Goal: Task Accomplishment & Management: Complete application form

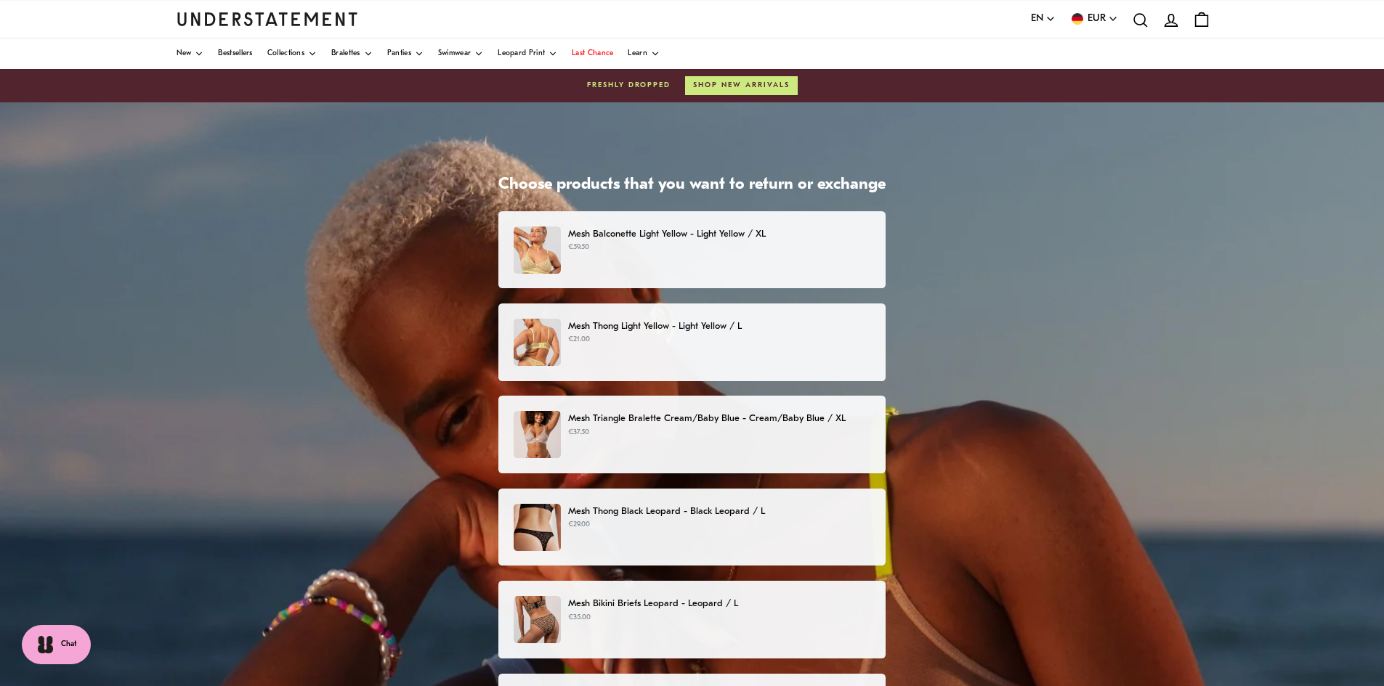
click at [781, 264] on div "Mesh Balconette Light Yellow - Light Yellow / XL €59.50" at bounding box center [692, 250] width 357 height 47
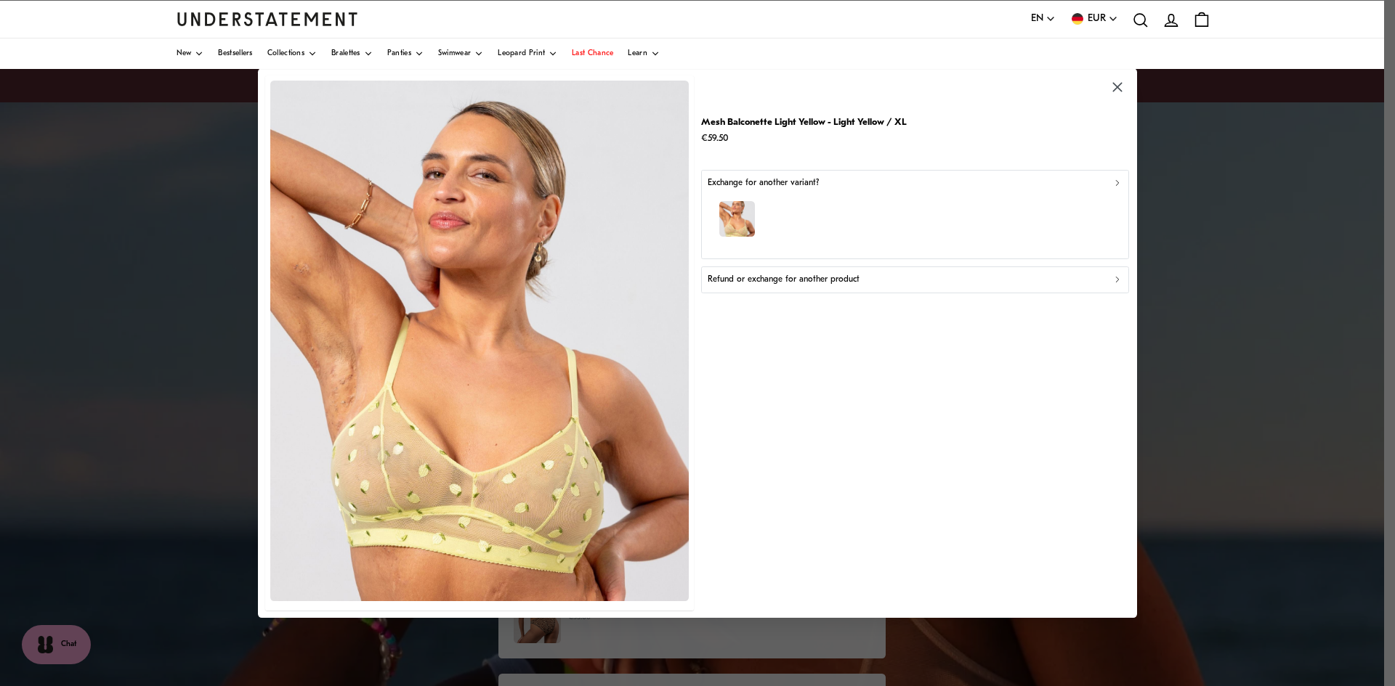
click at [830, 285] on p "Refund or exchange for another product" at bounding box center [783, 280] width 152 height 14
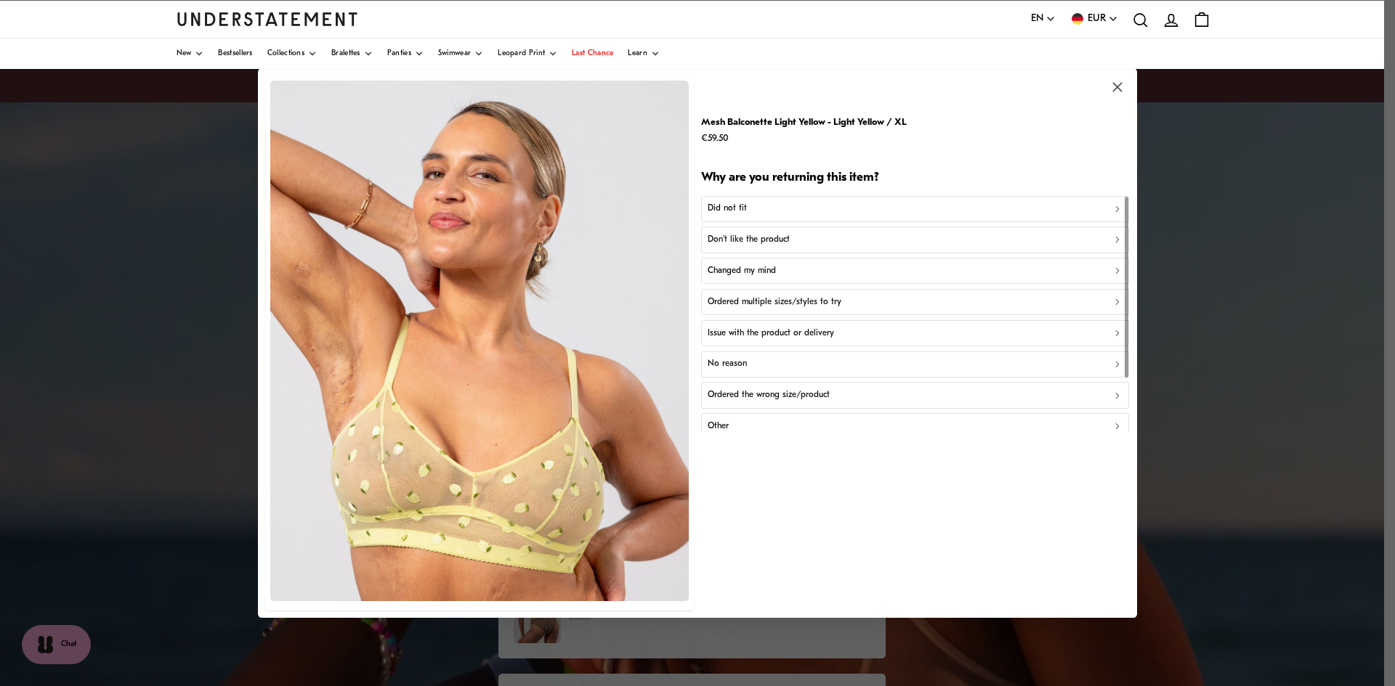
click at [808, 241] on div "Don't like the product" at bounding box center [914, 240] width 415 height 14
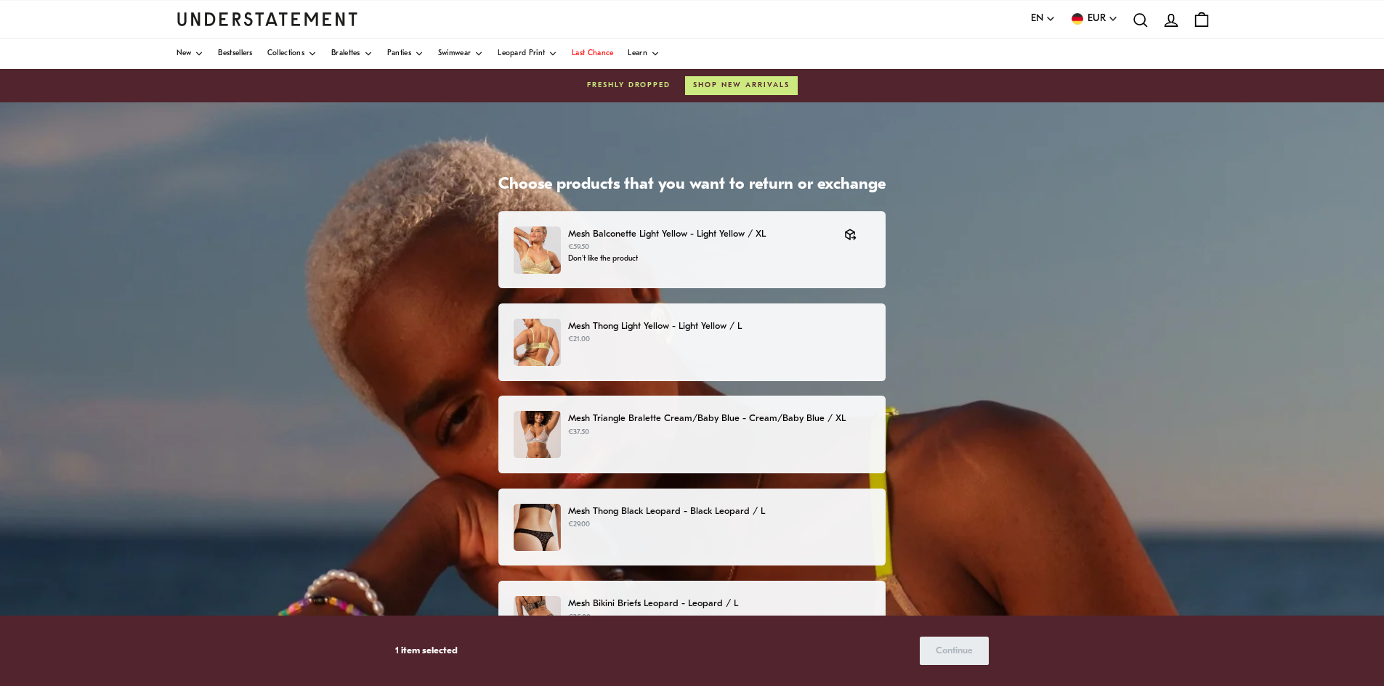
click at [784, 325] on p "Mesh Thong Light Yellow - Light Yellow / L" at bounding box center [719, 326] width 302 height 15
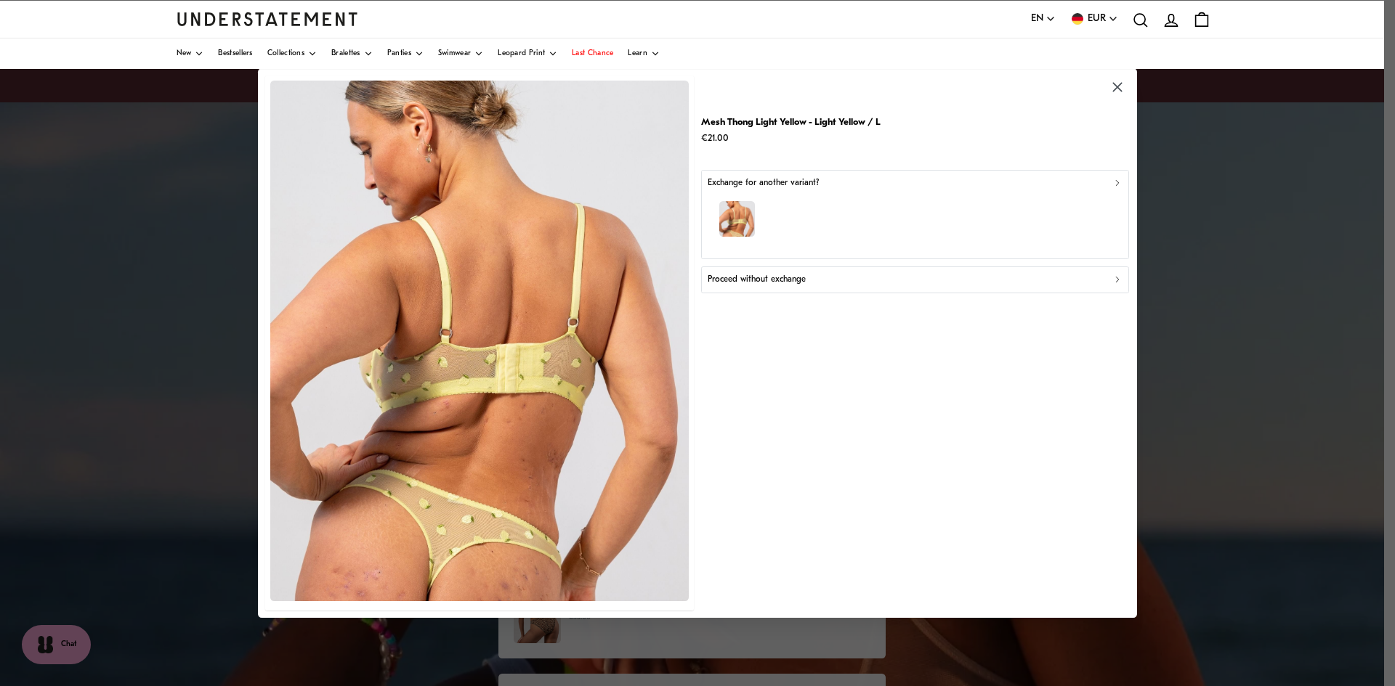
click at [787, 283] on p "Proceed without exchange" at bounding box center [756, 280] width 98 height 14
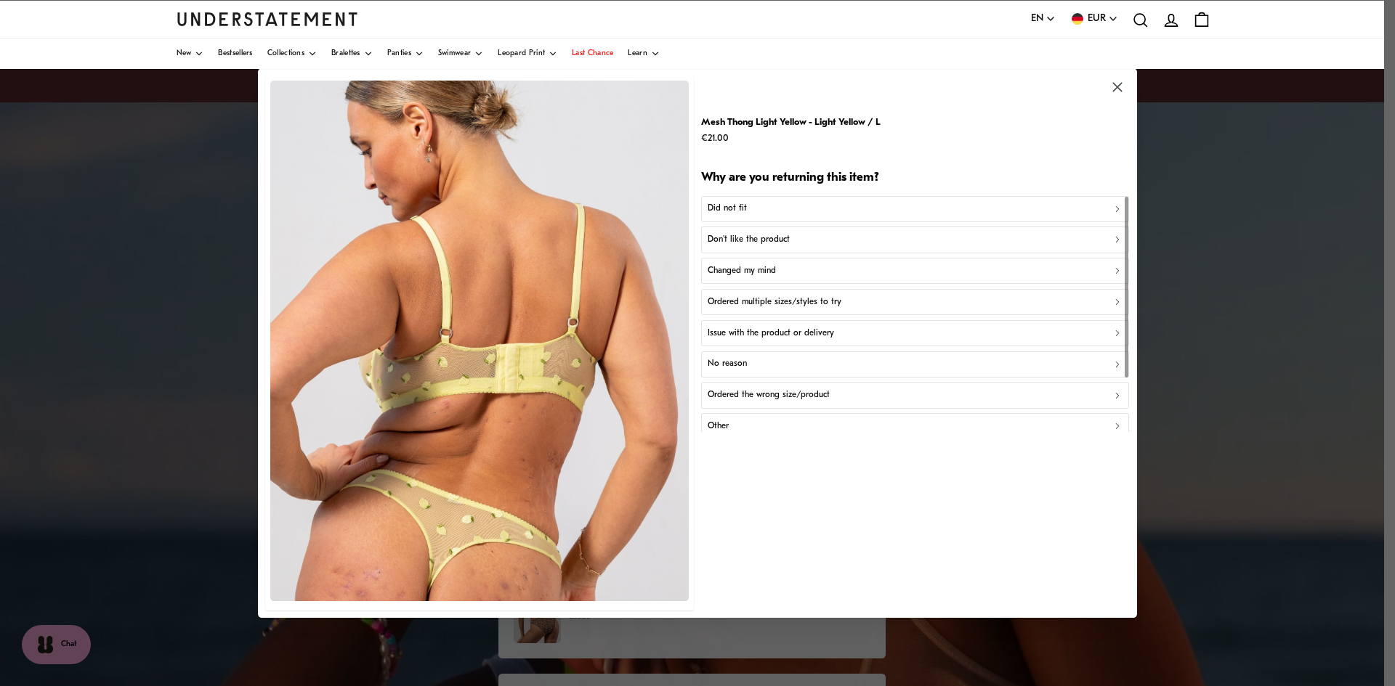
click at [775, 240] on p "Don't like the product" at bounding box center [748, 240] width 82 height 14
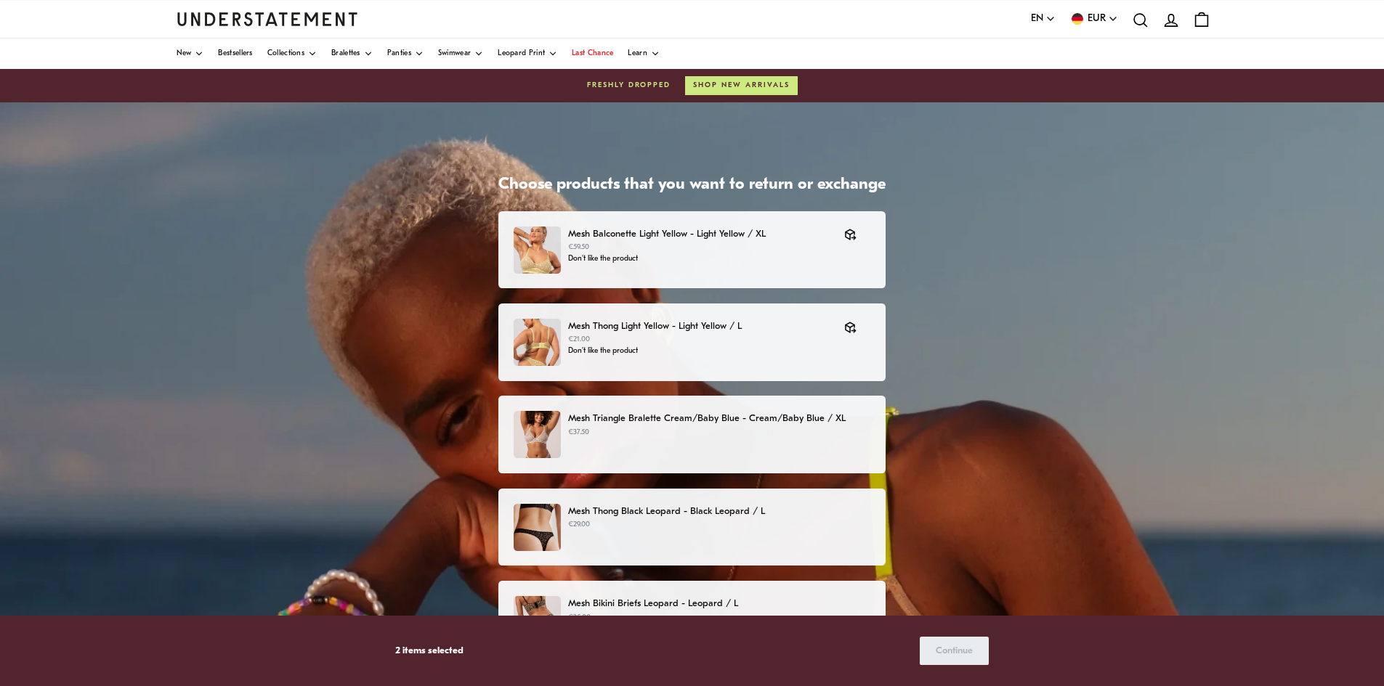
click at [755, 423] on p "Mesh Triangle Bralette Cream/Baby Blue - Cream/Baby Blue / XL" at bounding box center [719, 418] width 302 height 15
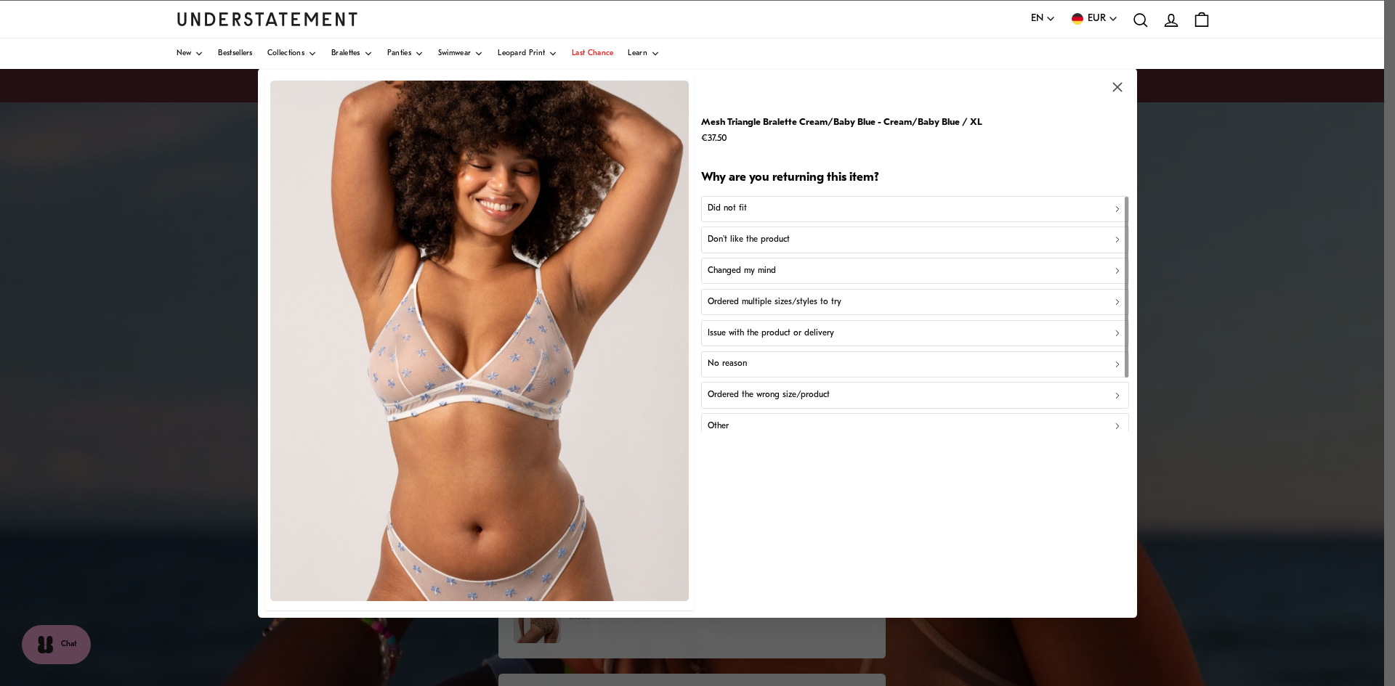
click at [1115, 90] on icon "button" at bounding box center [1116, 87] width 9 height 9
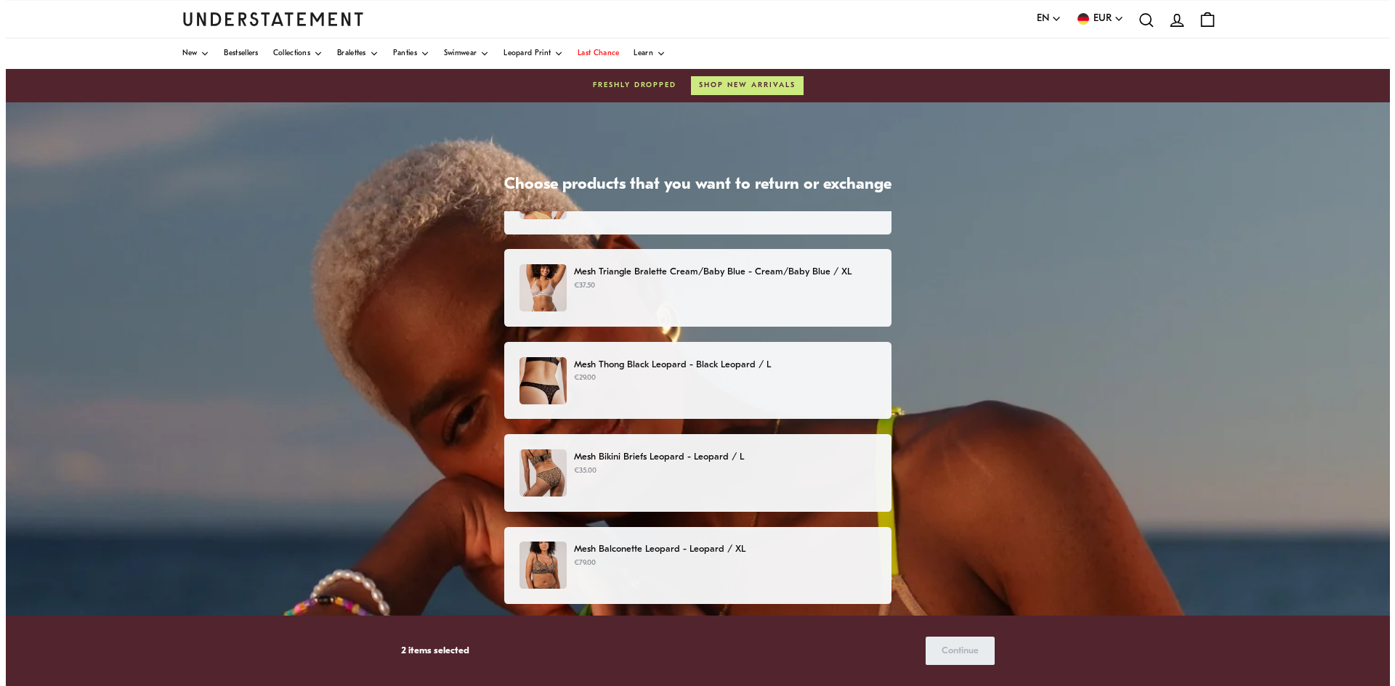
scroll to position [218, 0]
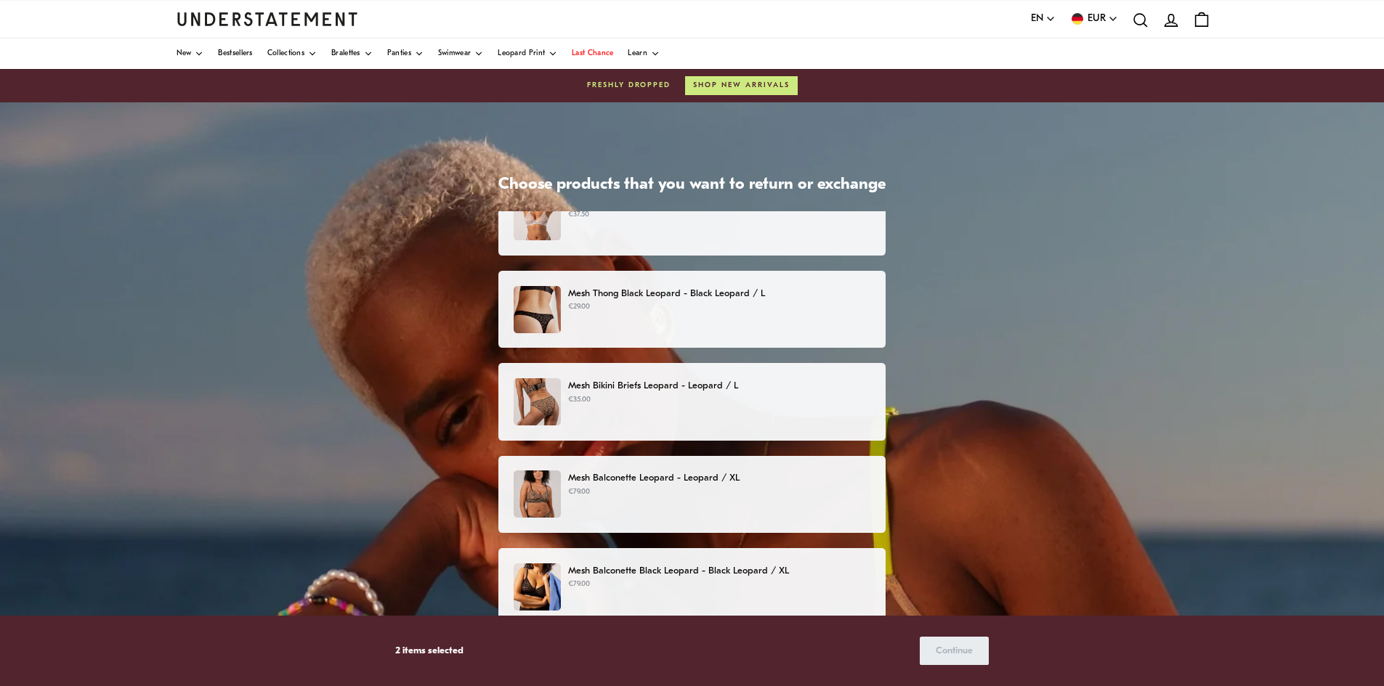
click at [698, 336] on div "Mesh Thong Black Leopard - Black Leopard / L €29.00" at bounding box center [691, 310] width 387 height 78
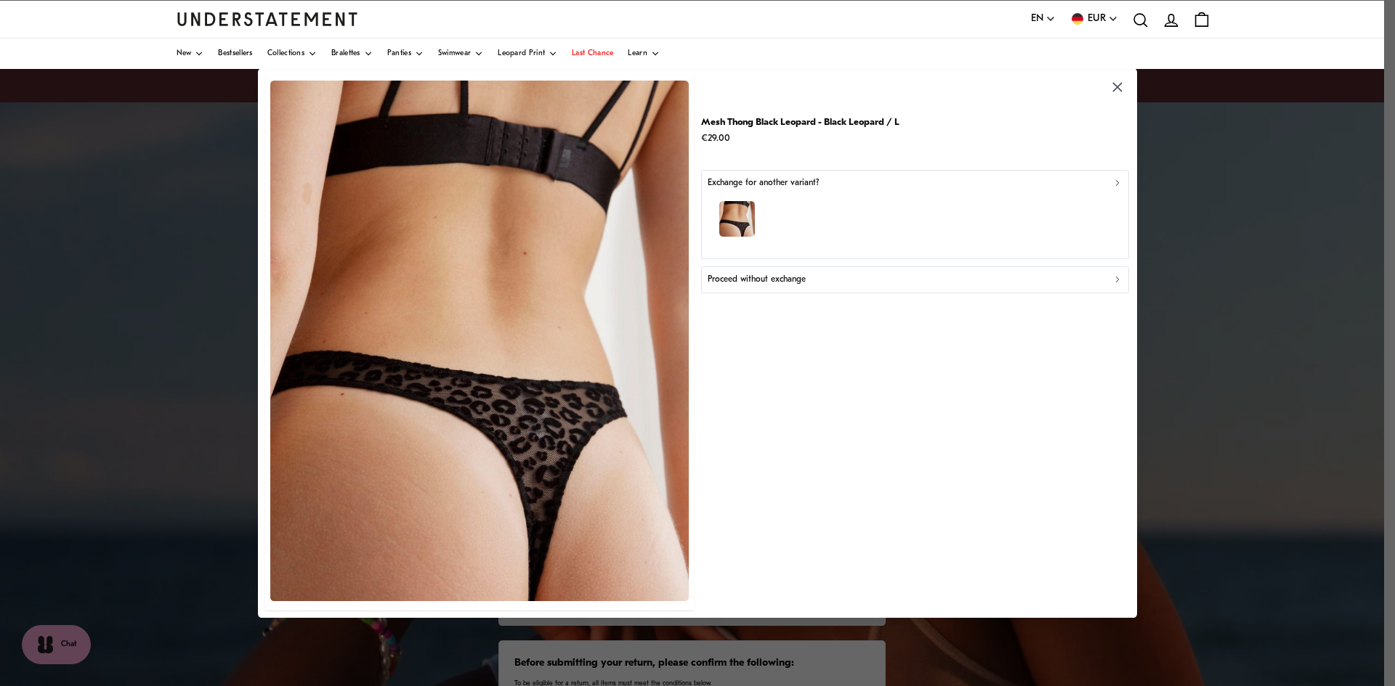
click at [756, 283] on p "Proceed without exchange" at bounding box center [756, 280] width 98 height 14
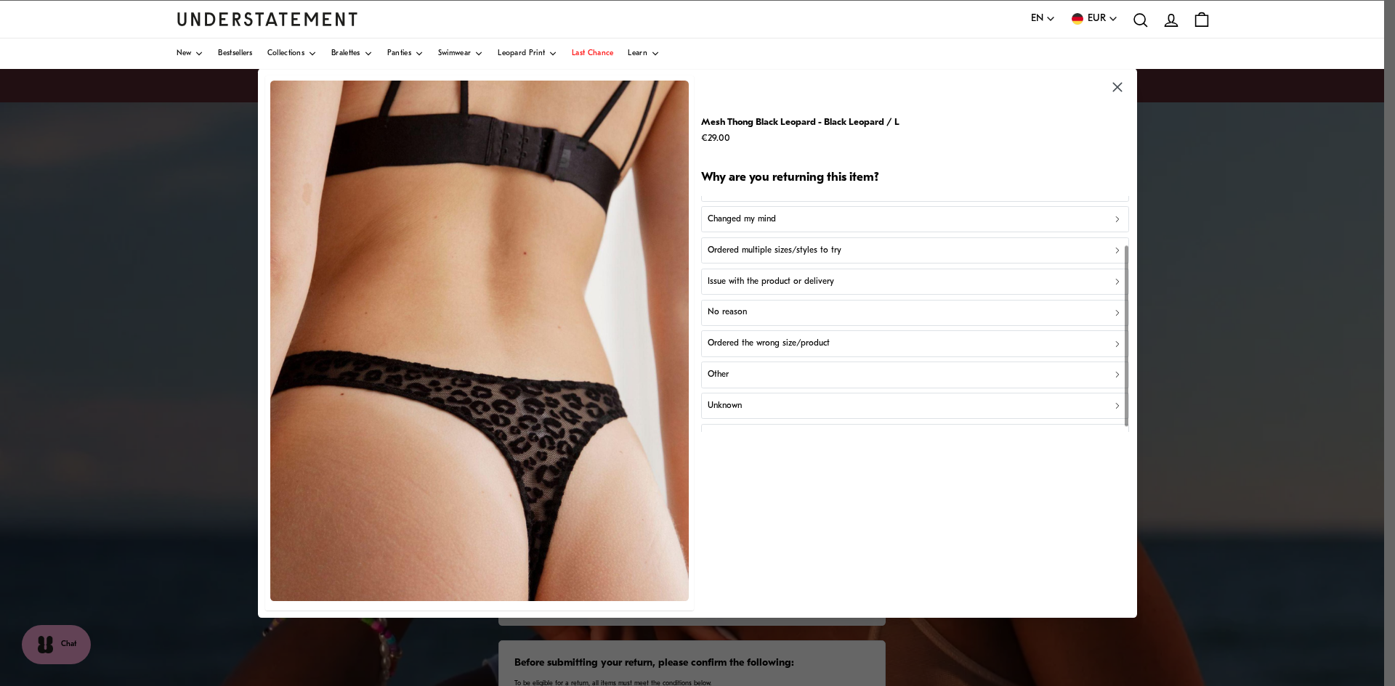
scroll to position [70, 0]
click at [1124, 397] on div at bounding box center [1126, 341] width 4 height 181
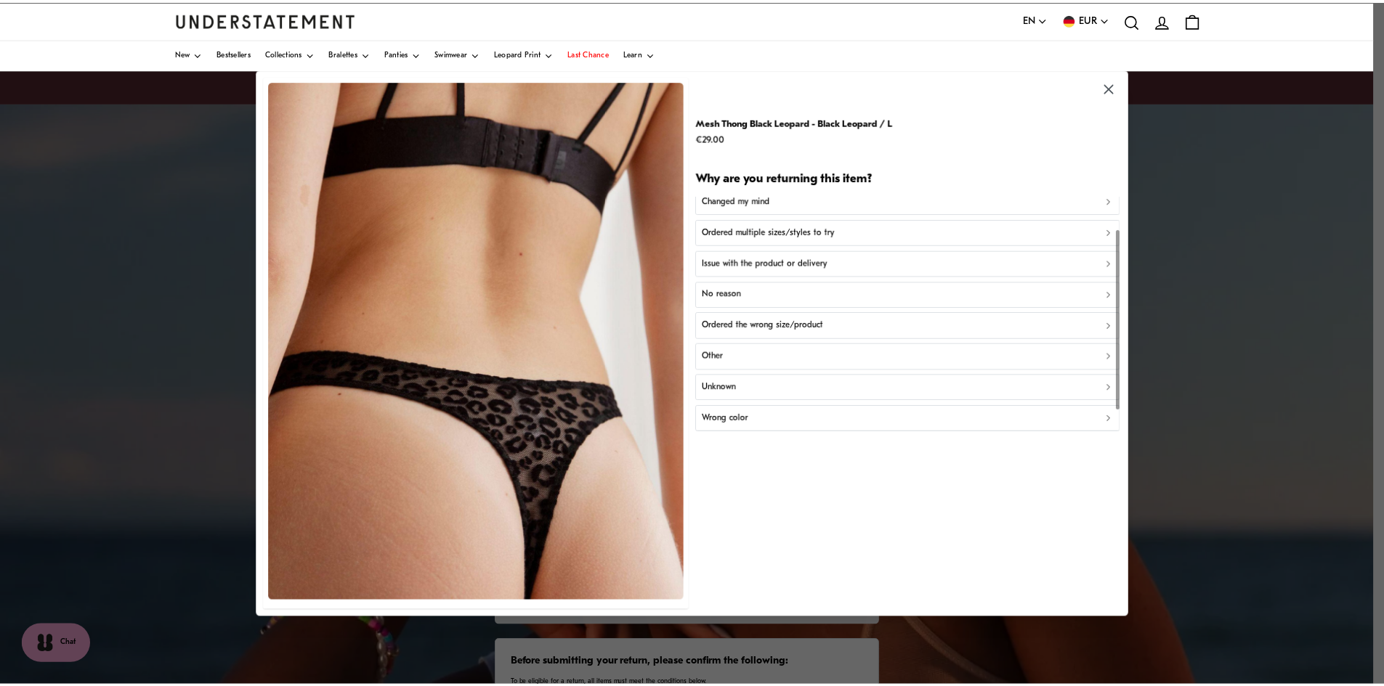
scroll to position [0, 0]
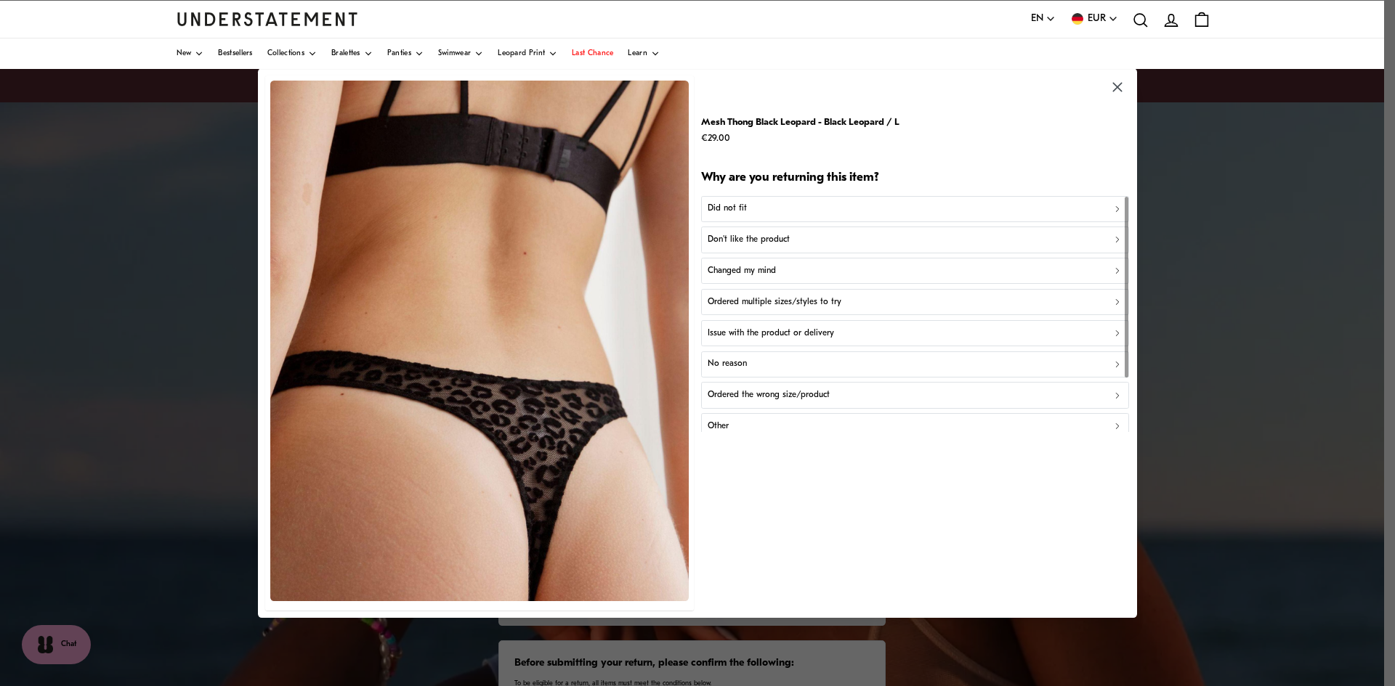
click at [798, 308] on p "Ordered multiple sizes/styles to try" at bounding box center [774, 303] width 134 height 14
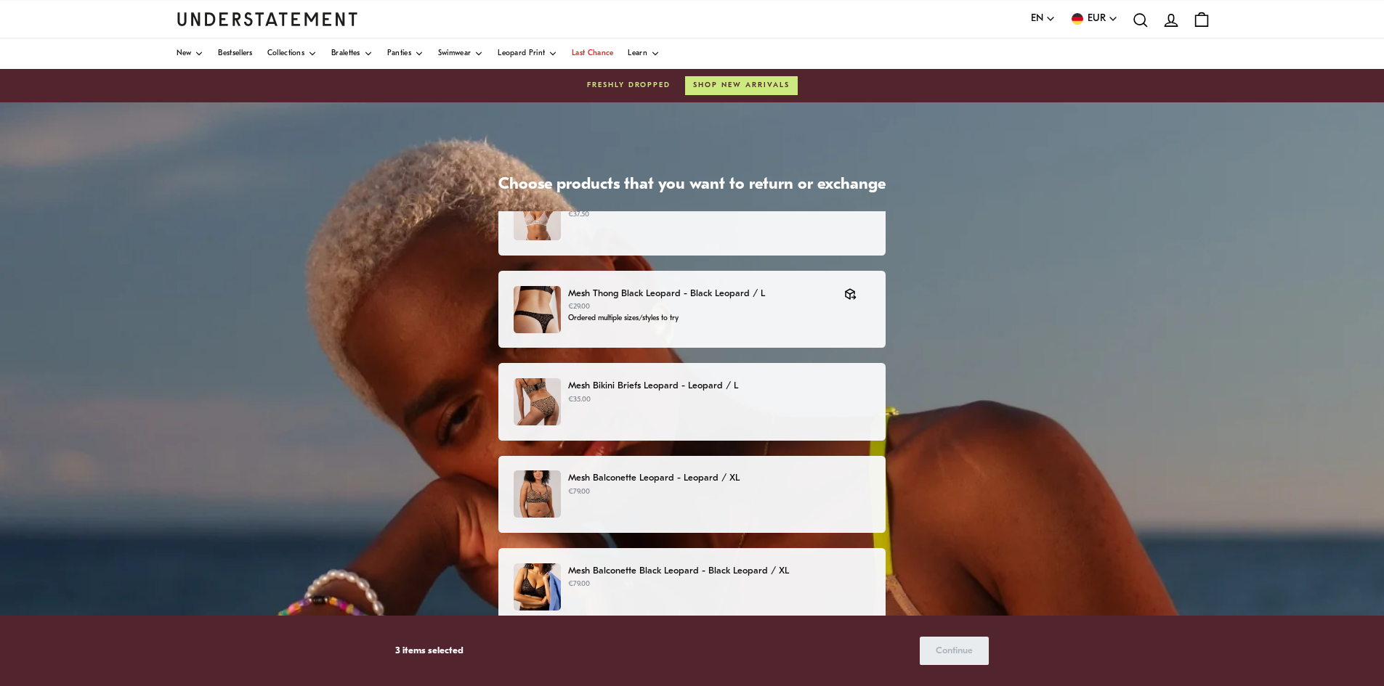
click at [799, 388] on p "Mesh Bikini Briefs Leopard - Leopard / L" at bounding box center [719, 385] width 302 height 15
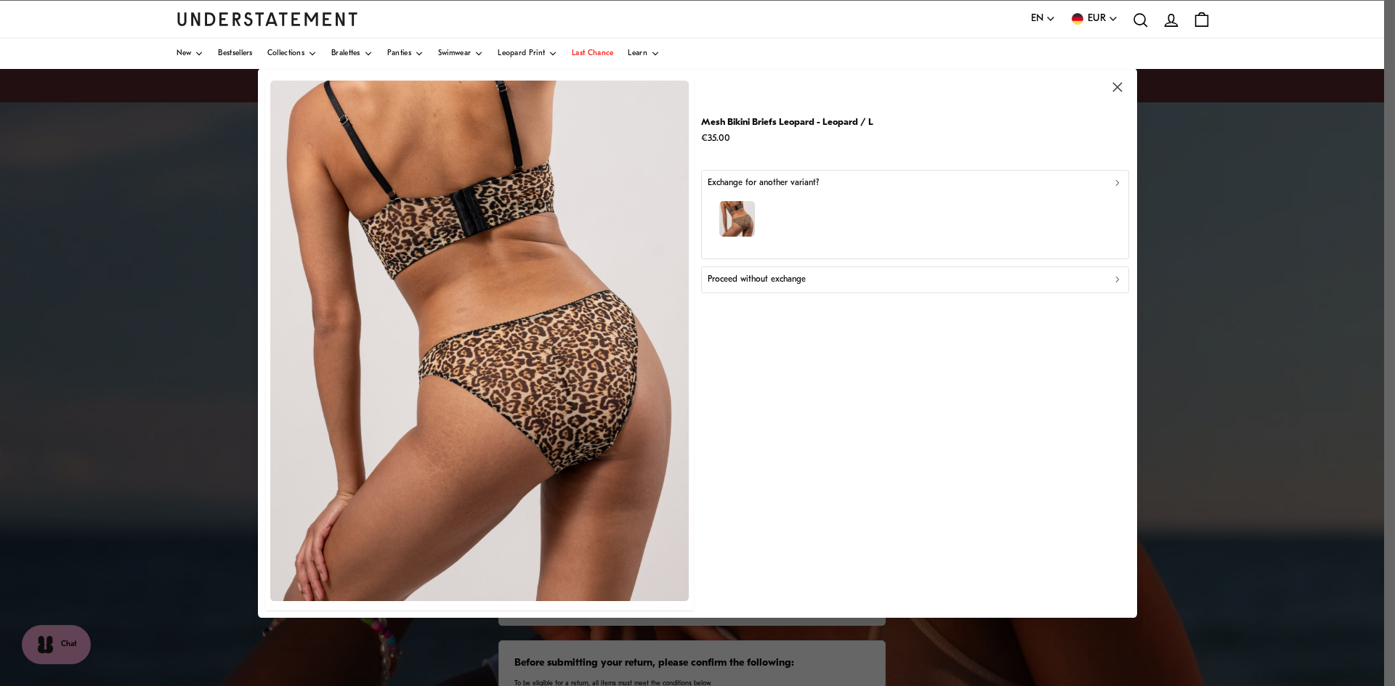
click at [805, 283] on div "Proceed without exchange" at bounding box center [914, 280] width 415 height 14
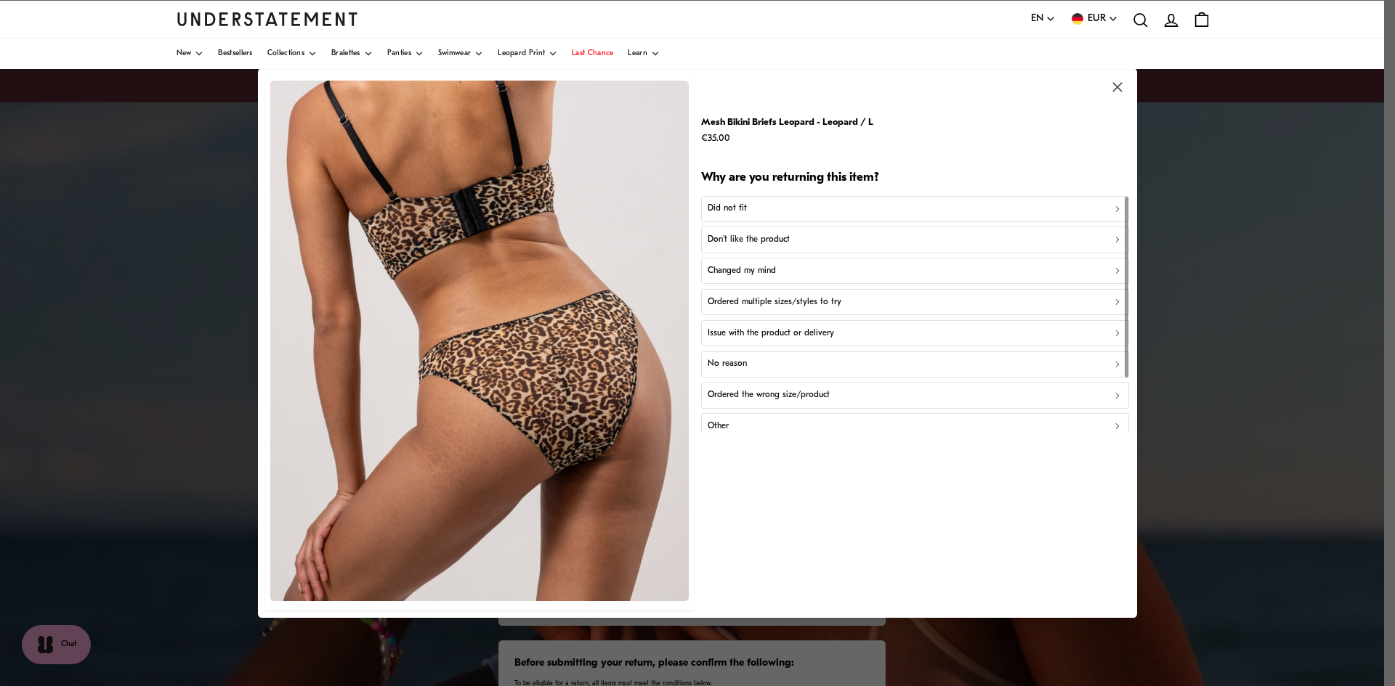
click at [805, 299] on p "Ordered multiple sizes/styles to try" at bounding box center [774, 303] width 134 height 14
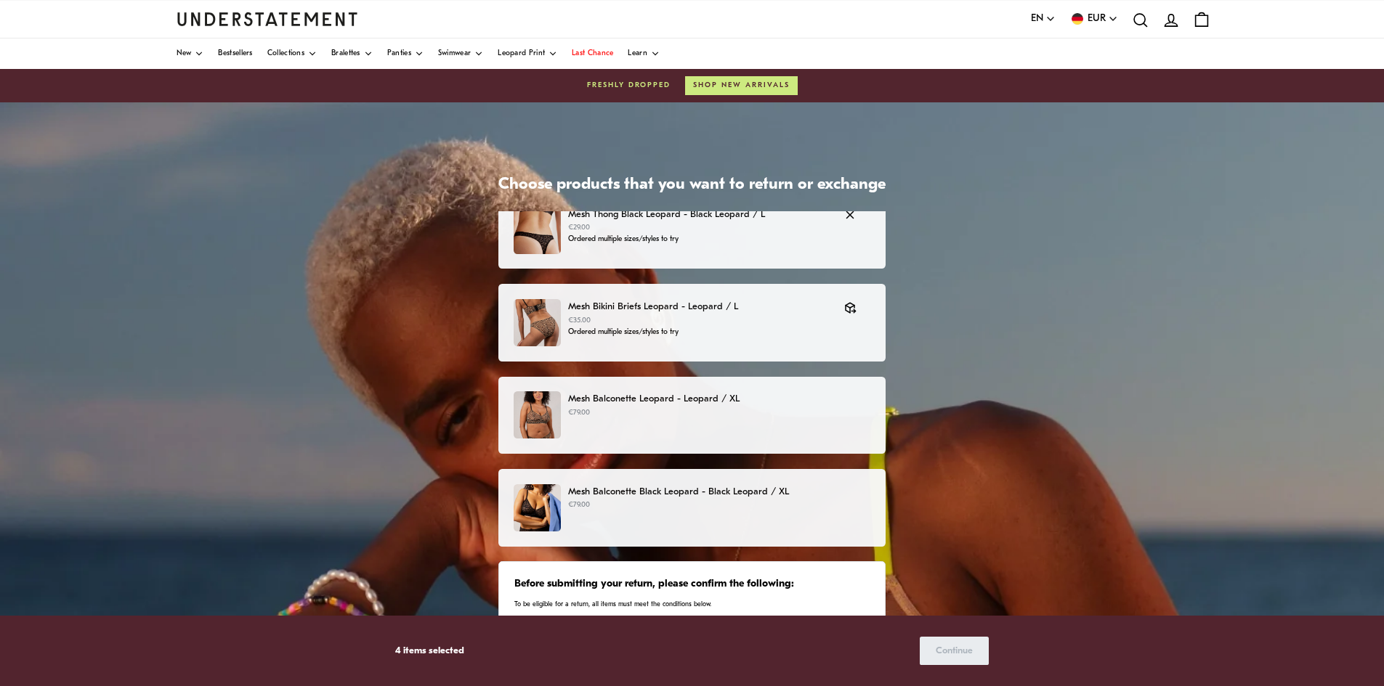
scroll to position [321, 0]
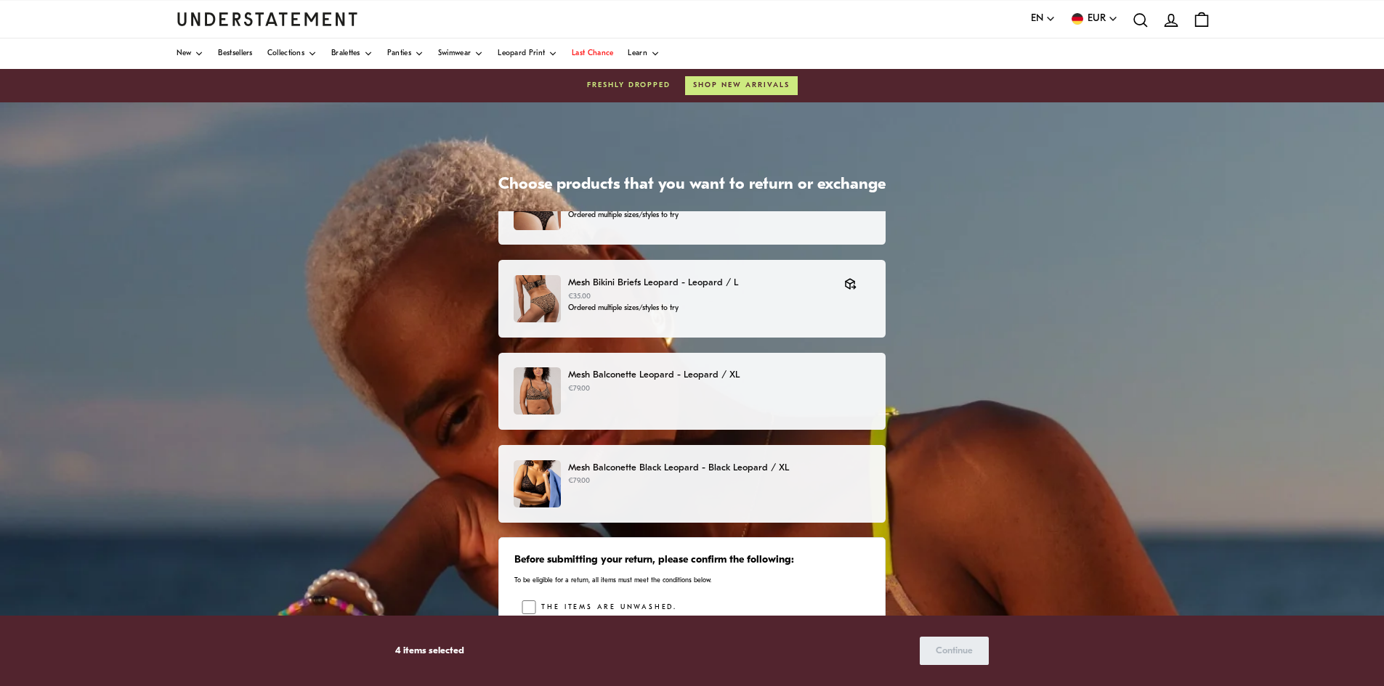
click at [764, 384] on p "€79.00" at bounding box center [719, 390] width 302 height 12
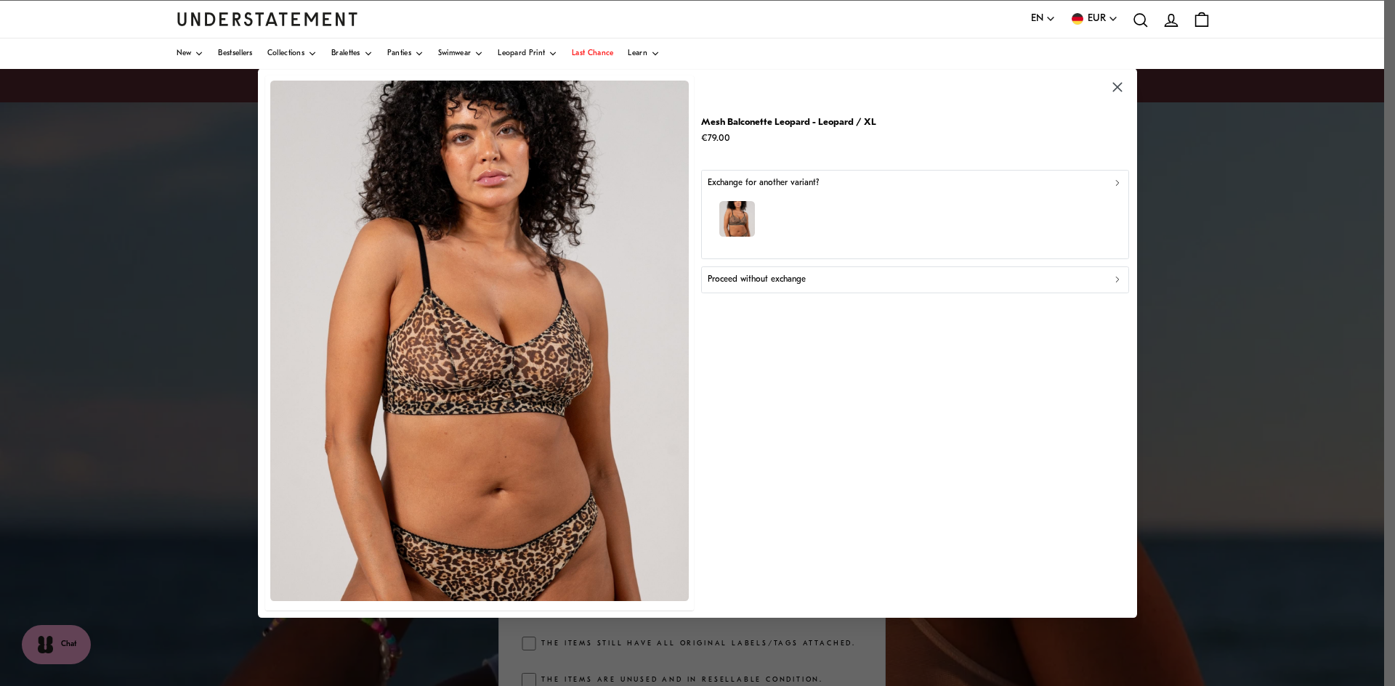
click at [874, 296] on div "Mesh Balconette Leopard - Leopard / XL €79.00 Exchange for another variant? Pro…" at bounding box center [915, 343] width 428 height 535
click at [870, 285] on div "Proceed without exchange" at bounding box center [914, 280] width 415 height 14
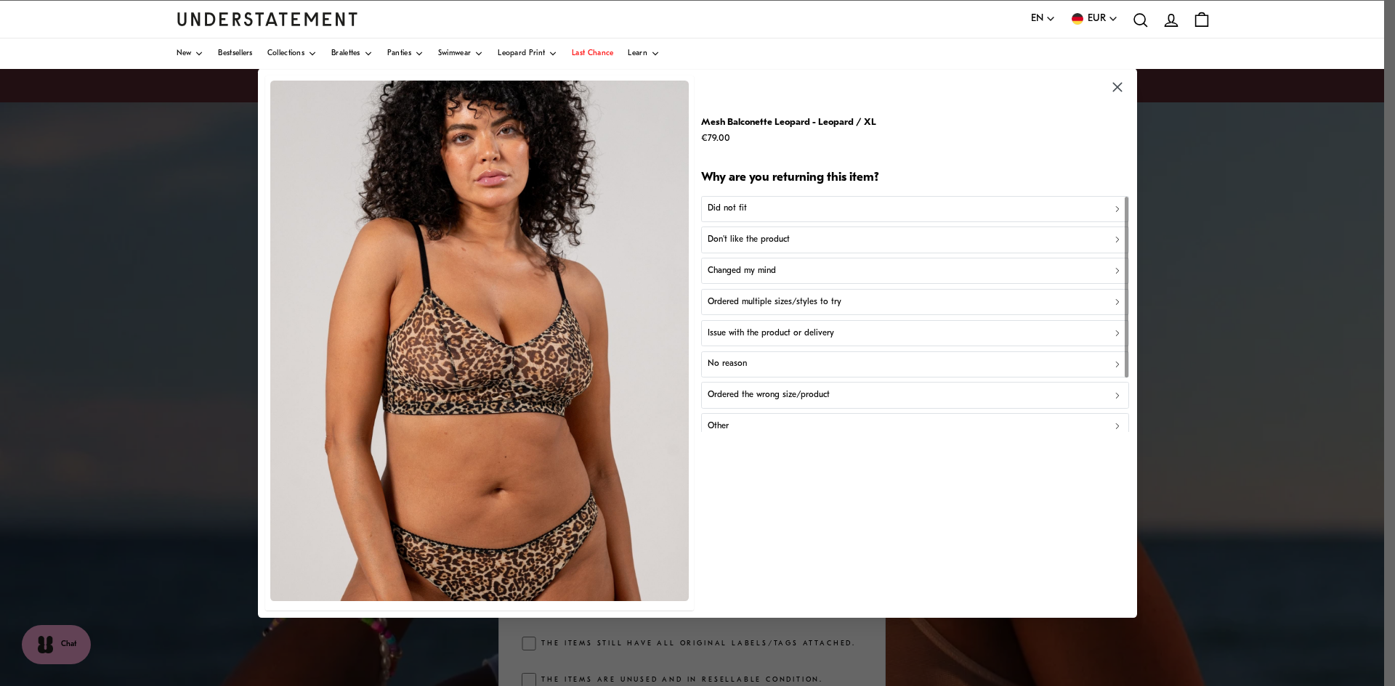
click at [837, 309] on div "Ordered multiple sizes/styles to try" at bounding box center [914, 303] width 415 height 14
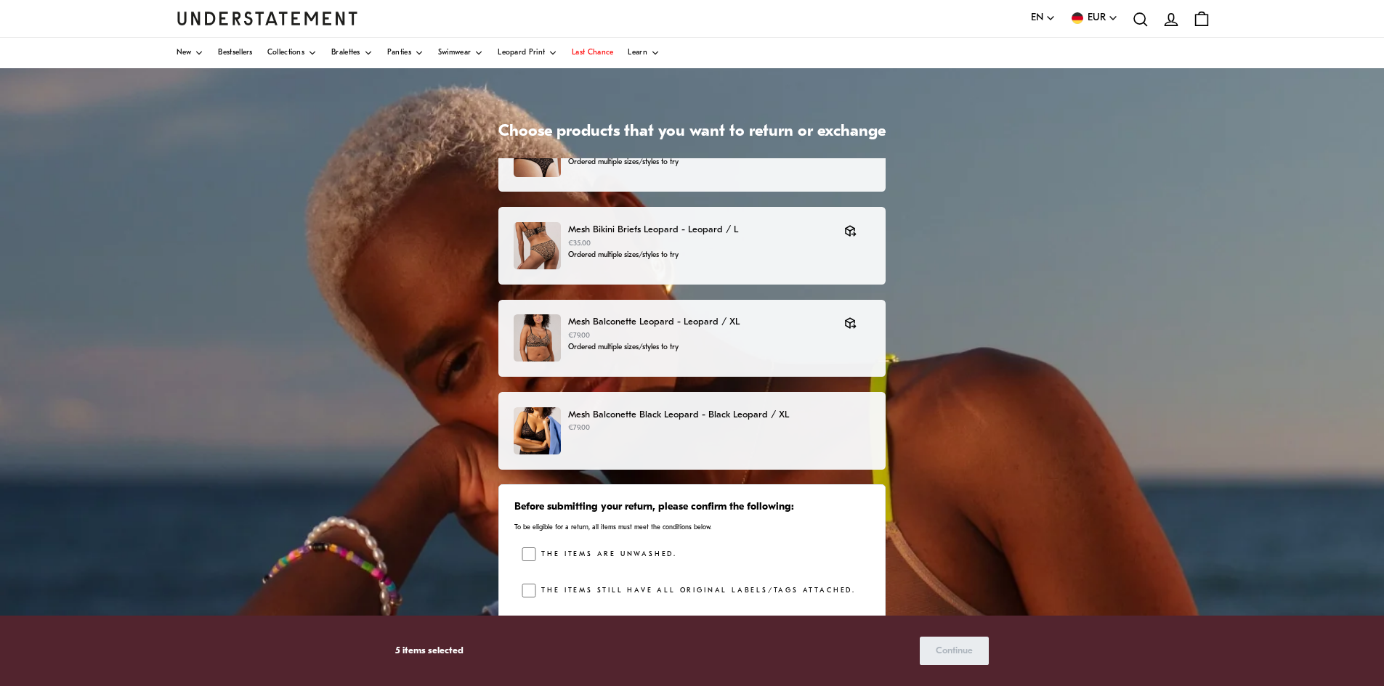
scroll to position [73, 0]
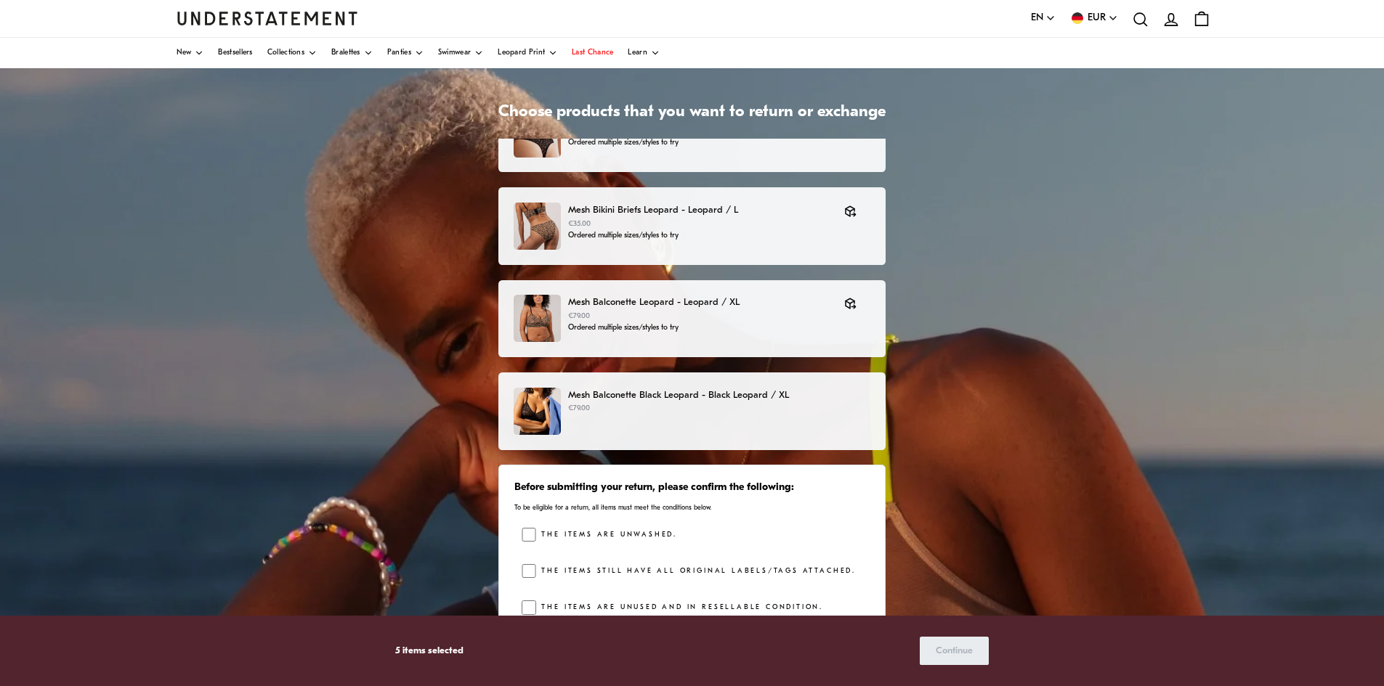
click at [778, 426] on div "Mesh Balconette Black Leopard - Black Leopard / XL €79.00" at bounding box center [692, 411] width 357 height 47
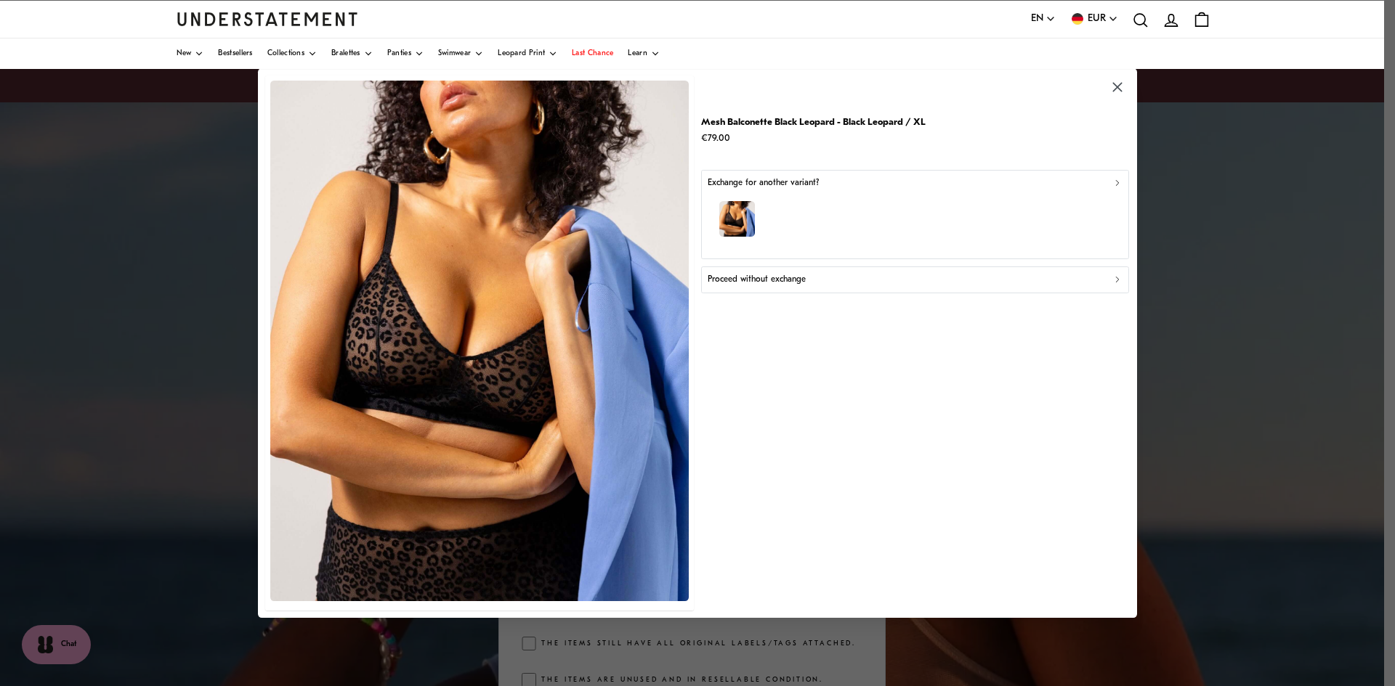
click at [849, 277] on div "Proceed without exchange" at bounding box center [914, 280] width 415 height 14
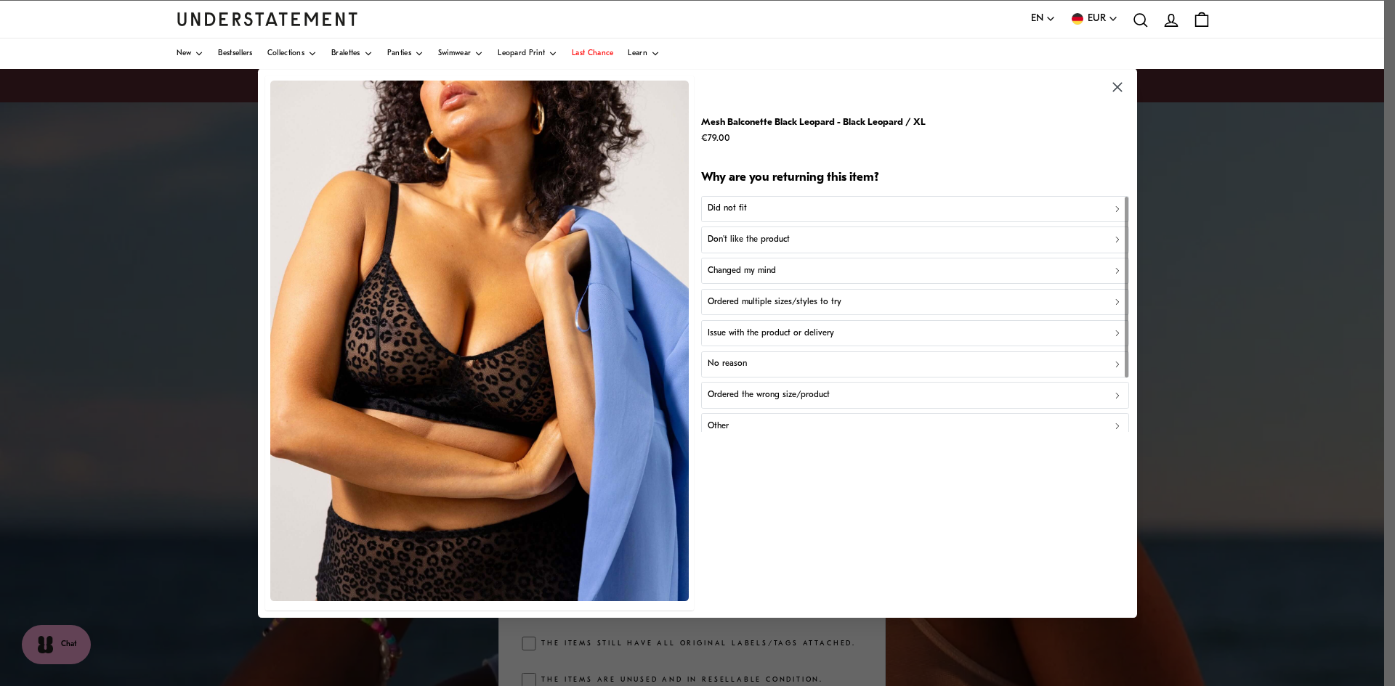
click at [835, 299] on p "Ordered multiple sizes/styles to try" at bounding box center [774, 303] width 134 height 14
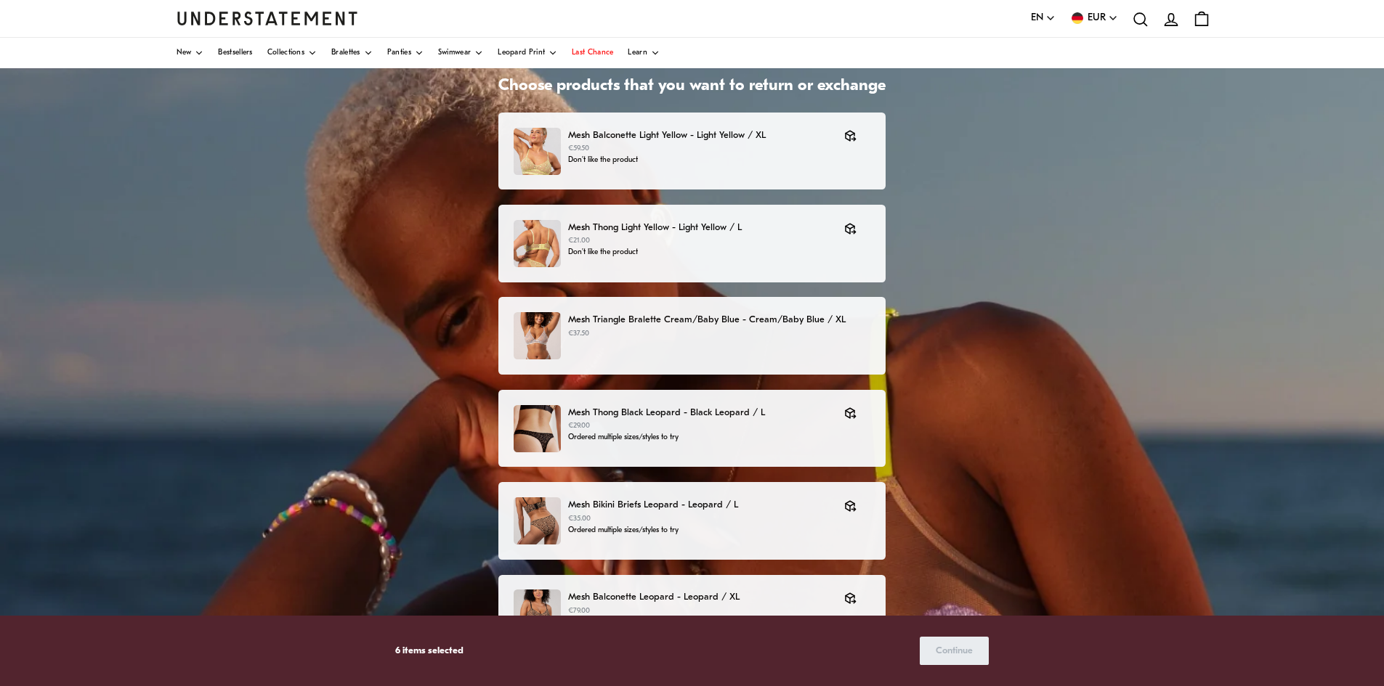
scroll to position [161, 0]
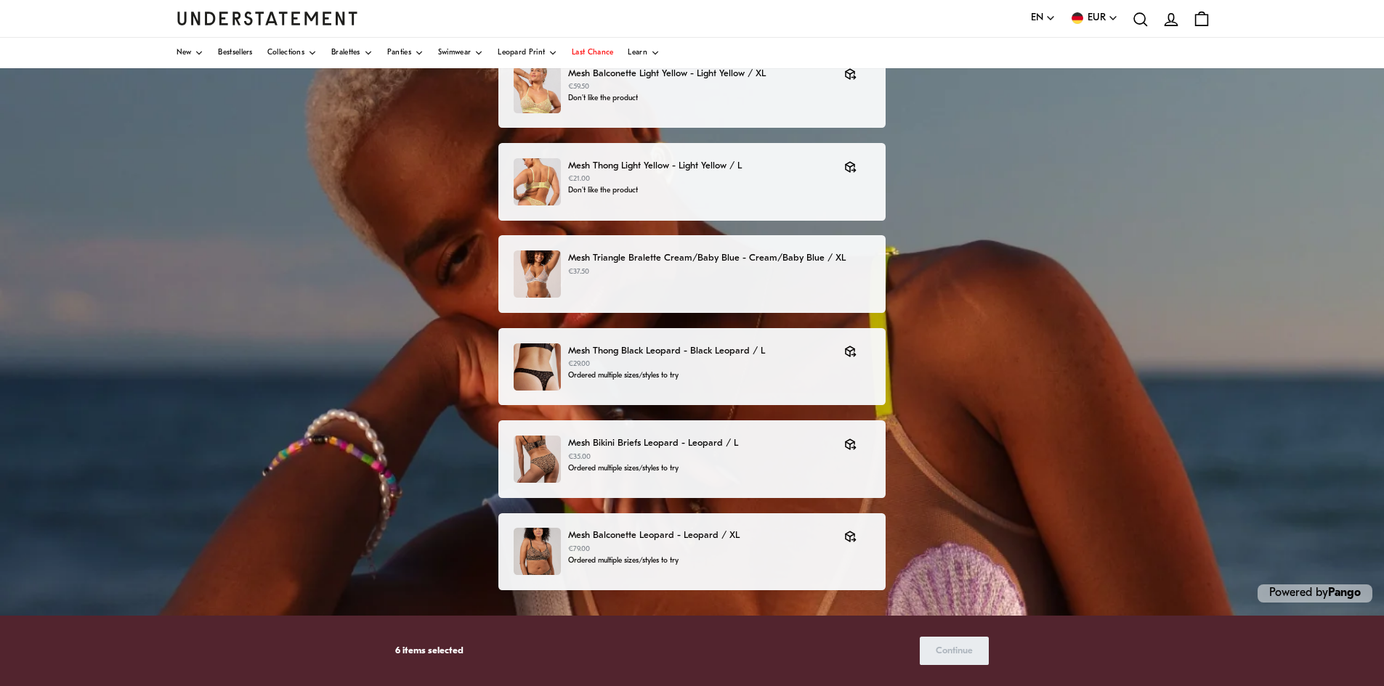
click at [443, 653] on p "6 items selected" at bounding box center [429, 651] width 68 height 15
click at [769, 293] on div "Mesh Triangle Bralette Cream/Baby Blue - Cream/Baby Blue / XL €37.50" at bounding box center [692, 274] width 357 height 47
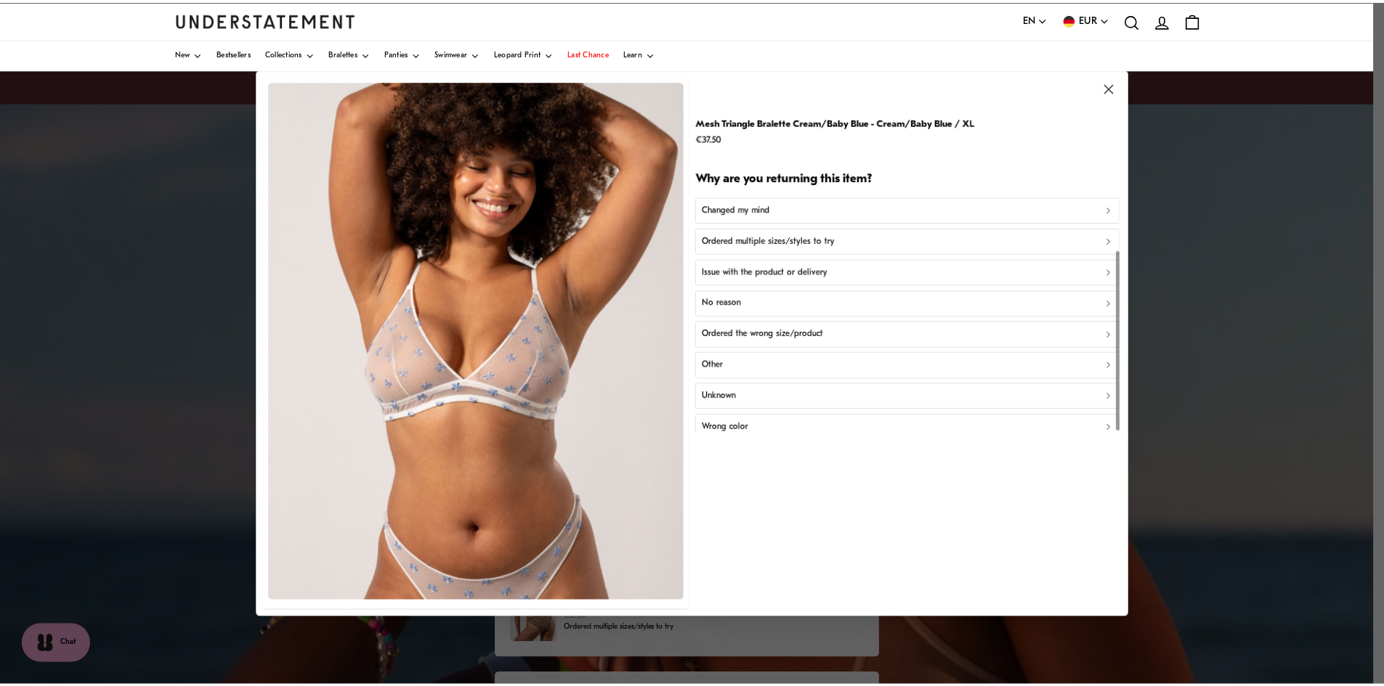
scroll to position [70, 0]
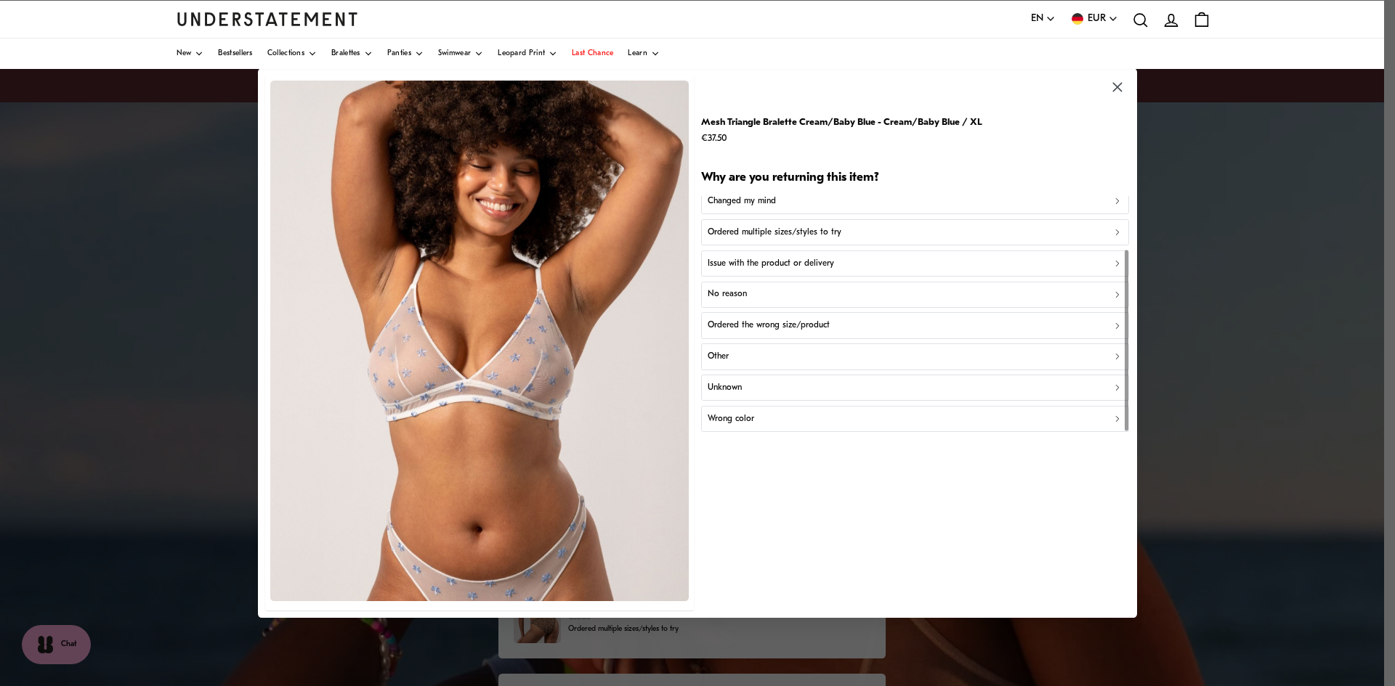
click at [1112, 91] on icon "button" at bounding box center [1117, 87] width 17 height 17
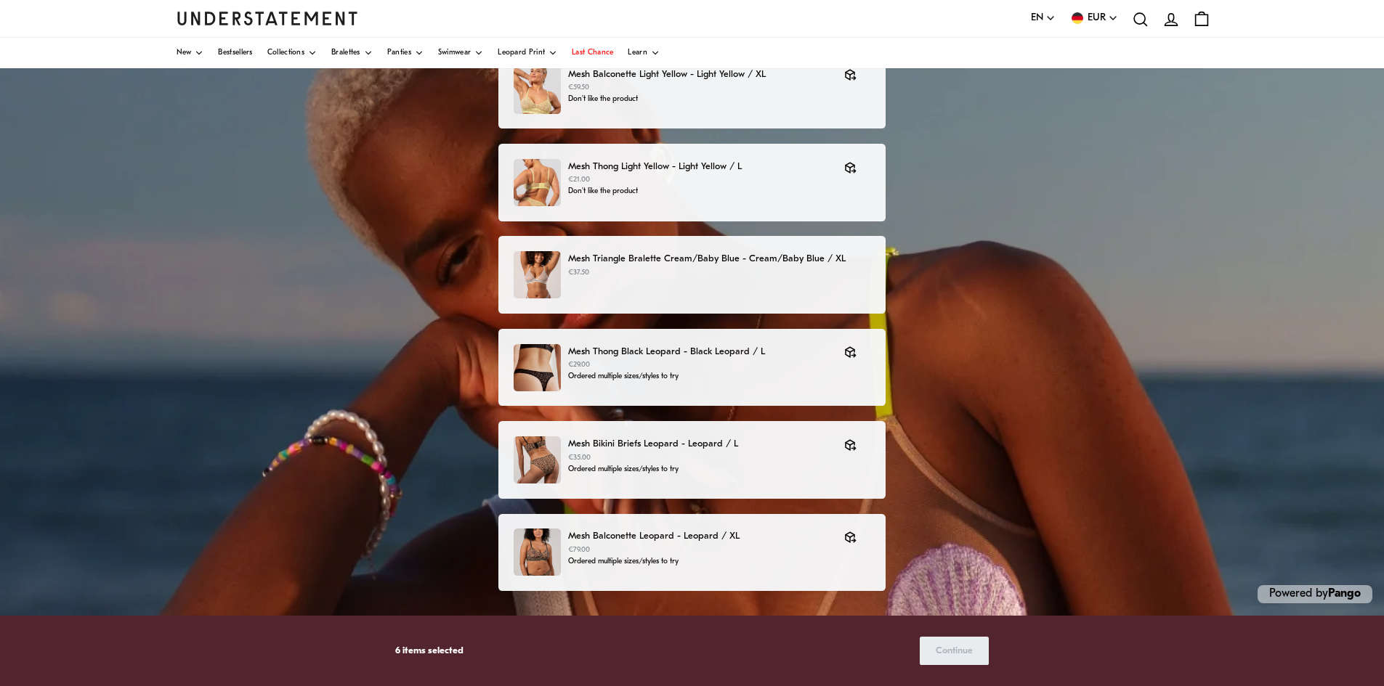
scroll to position [161, 0]
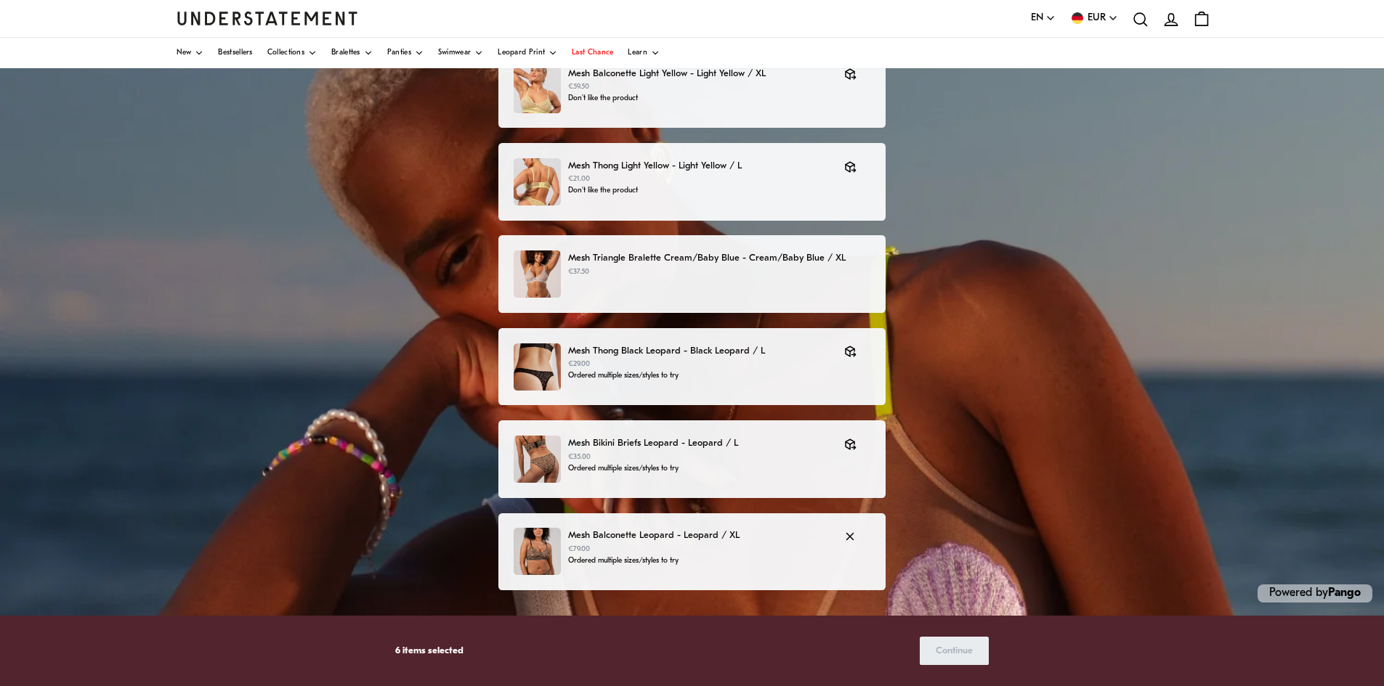
click at [763, 546] on p "€79.00" at bounding box center [698, 550] width 261 height 12
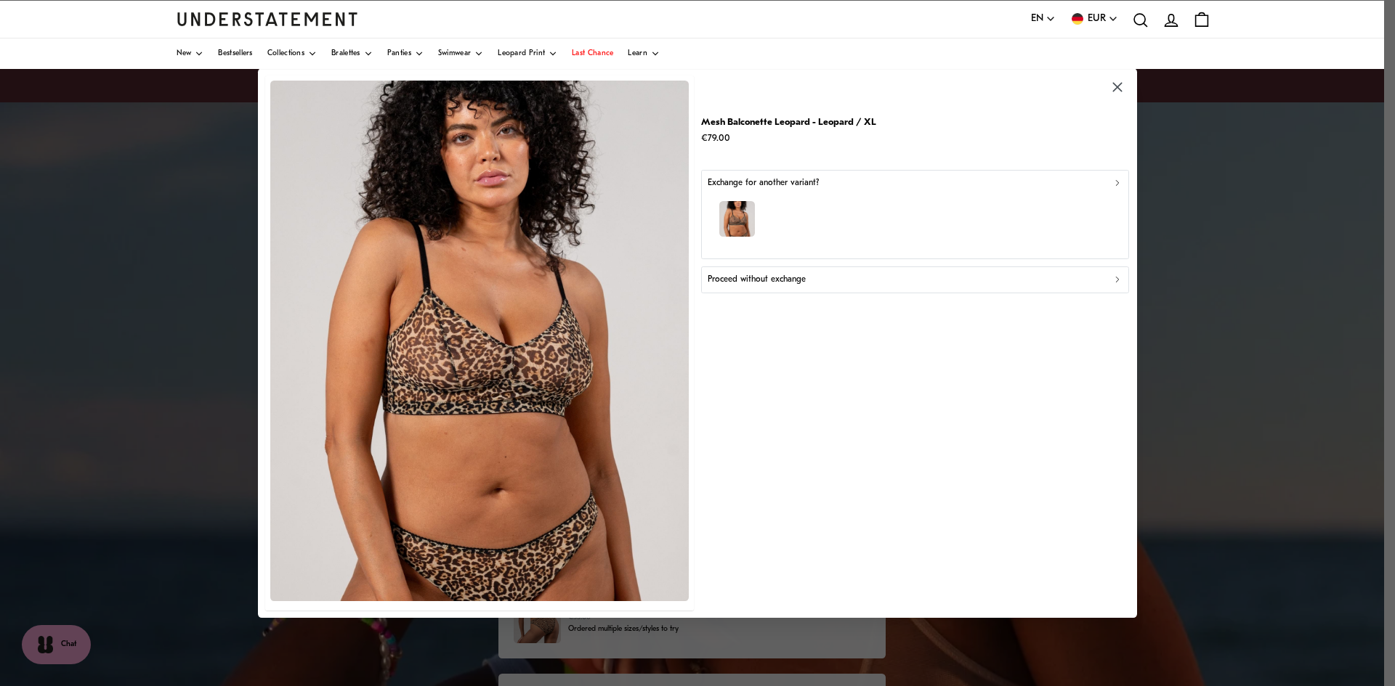
click at [778, 290] on button "Proceed without exchange" at bounding box center [915, 280] width 428 height 26
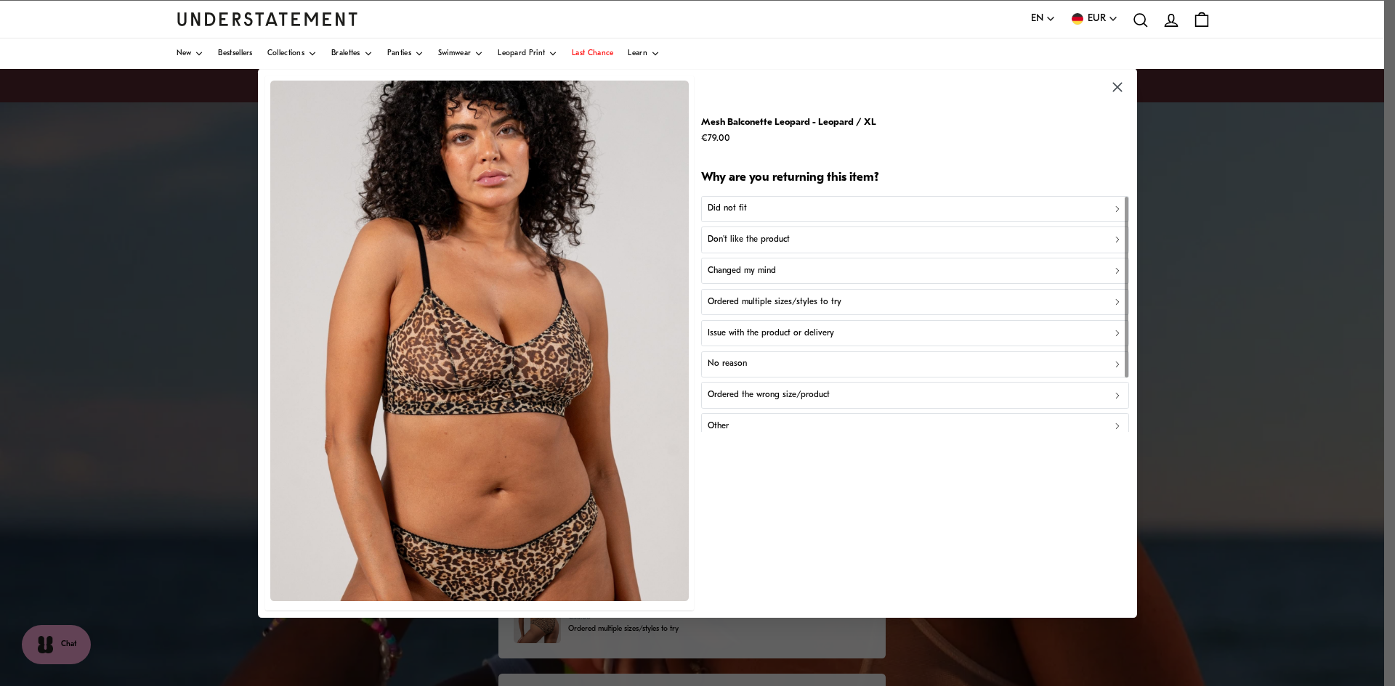
click at [778, 296] on p "Ordered multiple sizes/styles to try" at bounding box center [774, 303] width 134 height 14
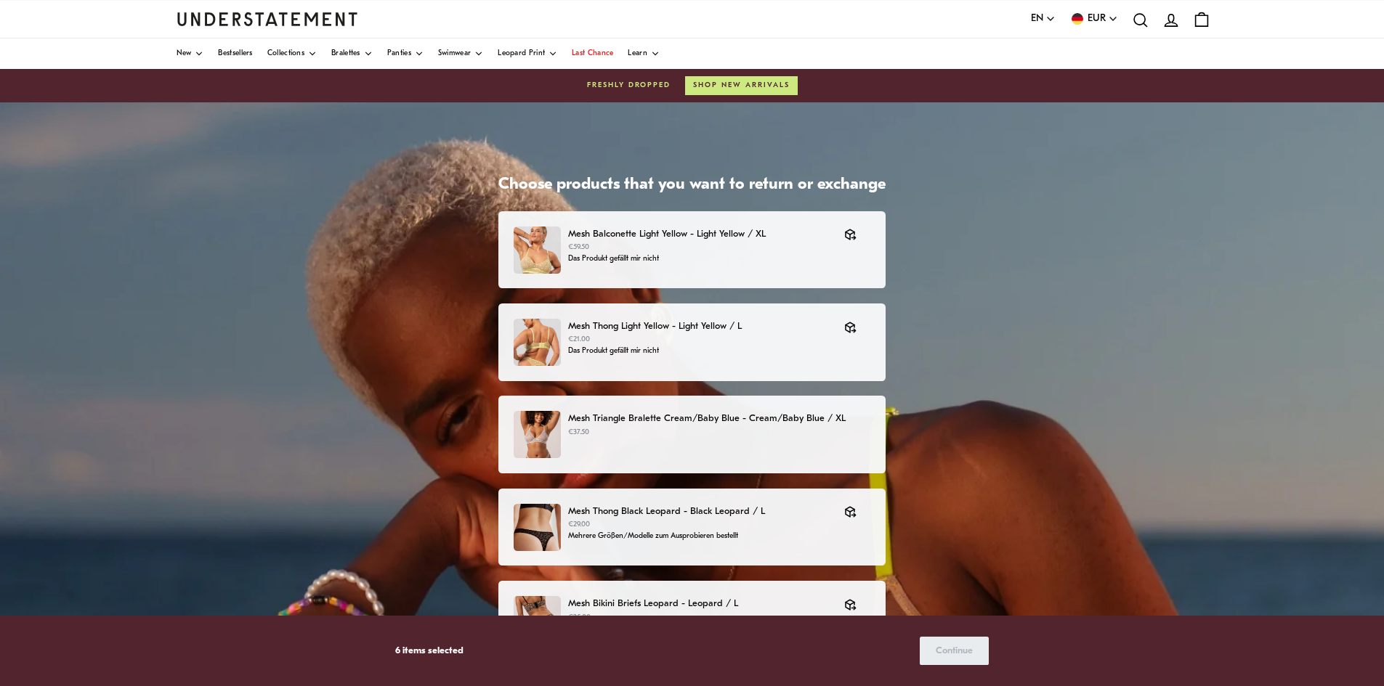
click at [754, 450] on div "Mesh Triangle Bralette Cream/Baby Blue - Cream/Baby Blue / XL €37.50" at bounding box center [692, 434] width 357 height 47
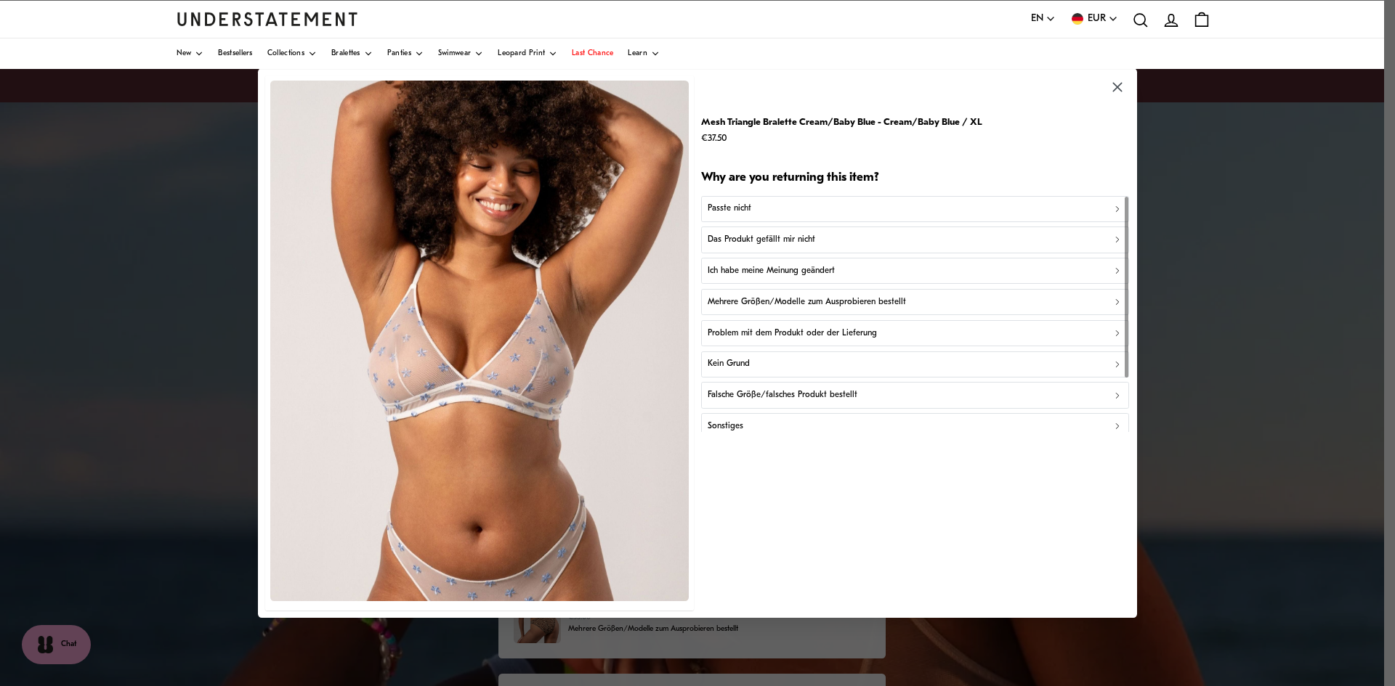
click at [747, 425] on div "Sonstiges" at bounding box center [914, 427] width 415 height 14
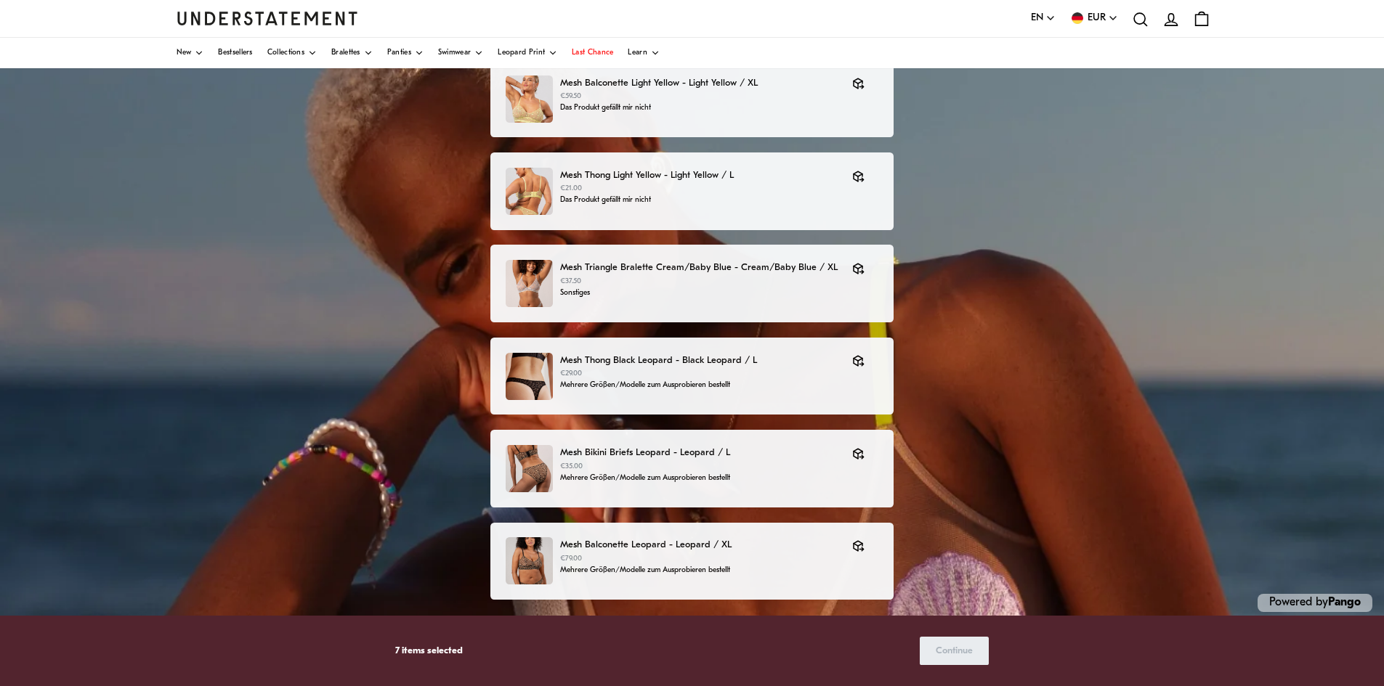
scroll to position [161, 0]
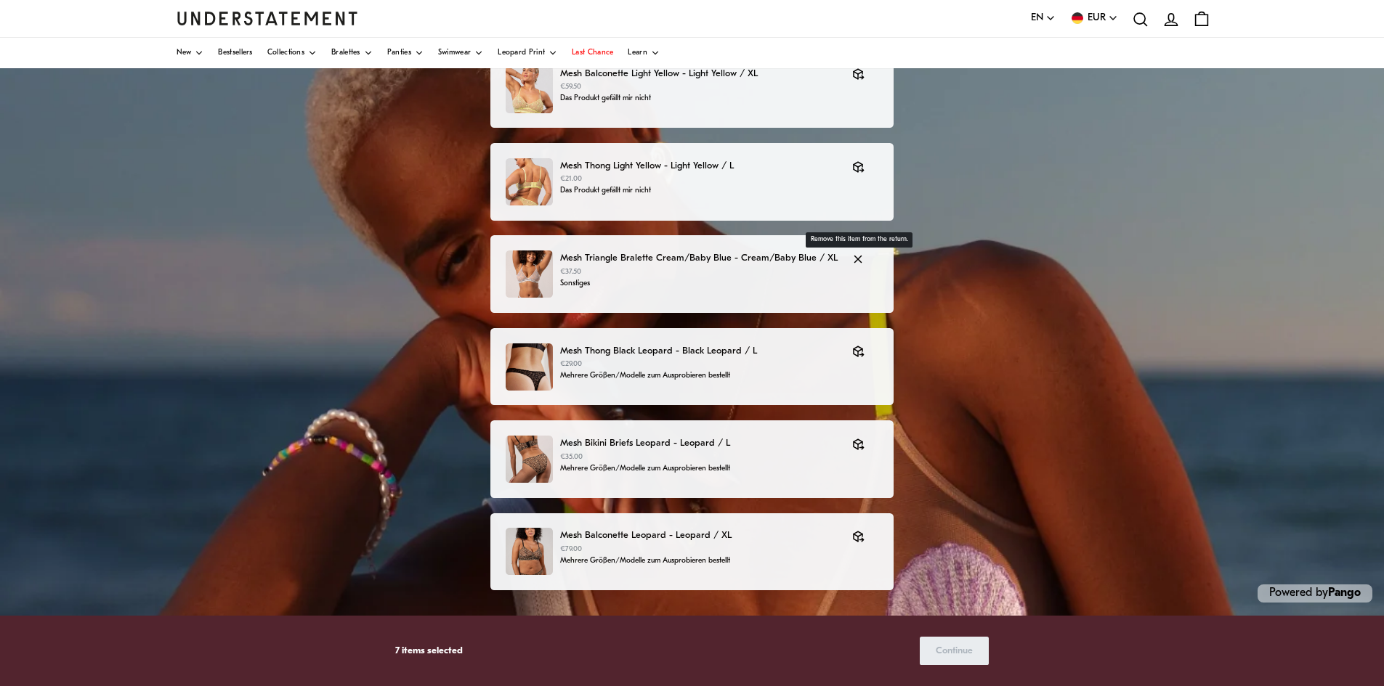
click at [856, 259] on icon "button" at bounding box center [857, 259] width 13 height 13
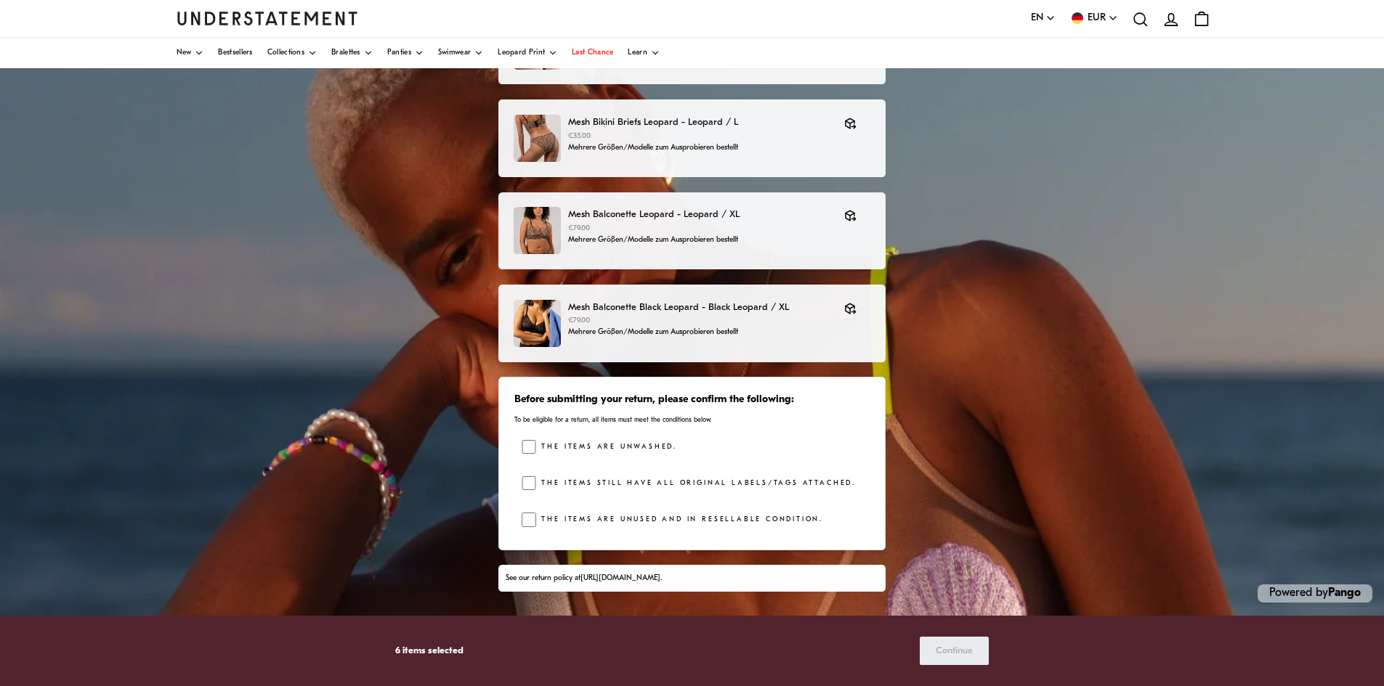
click at [523, 487] on div "Before submitting your return, please confirm the following: To be eligible for…" at bounding box center [691, 463] width 387 height 173
click at [947, 650] on span "Continue" at bounding box center [954, 651] width 37 height 27
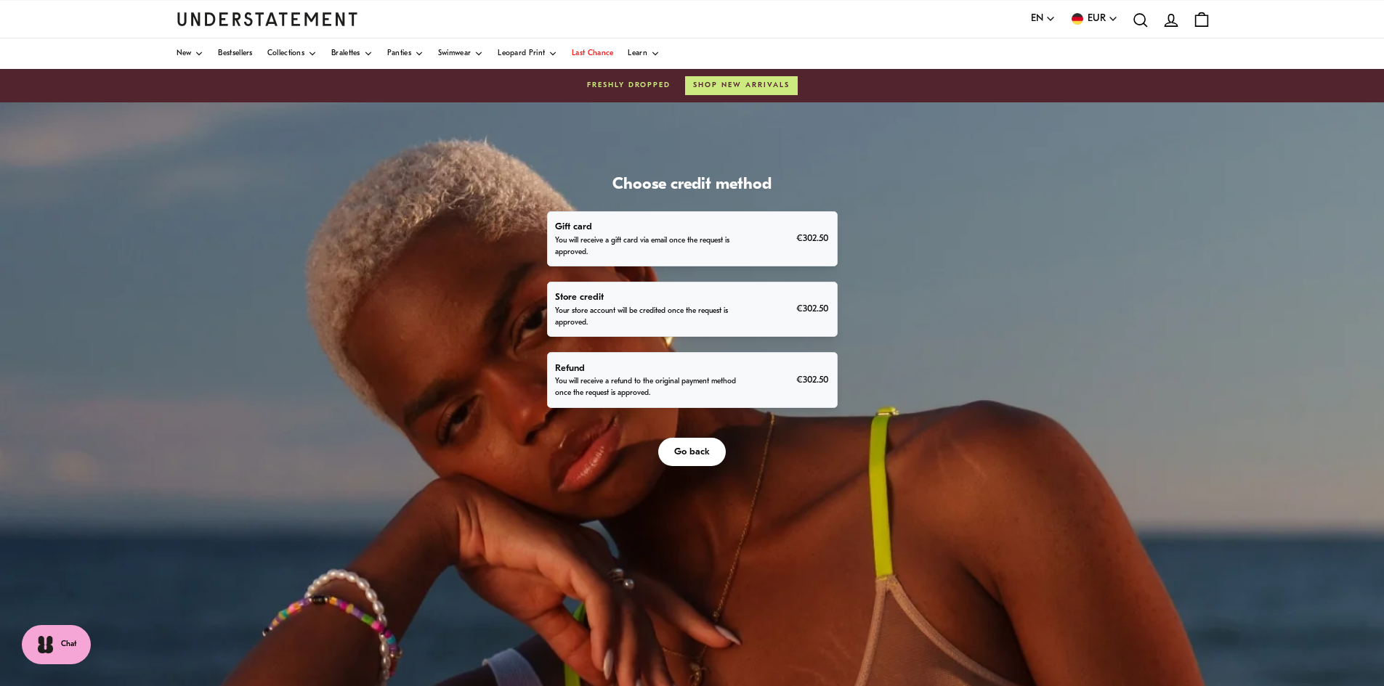
click at [715, 399] on p "You will receive a refund to the original payment method once the request is ap…" at bounding box center [645, 387] width 181 height 23
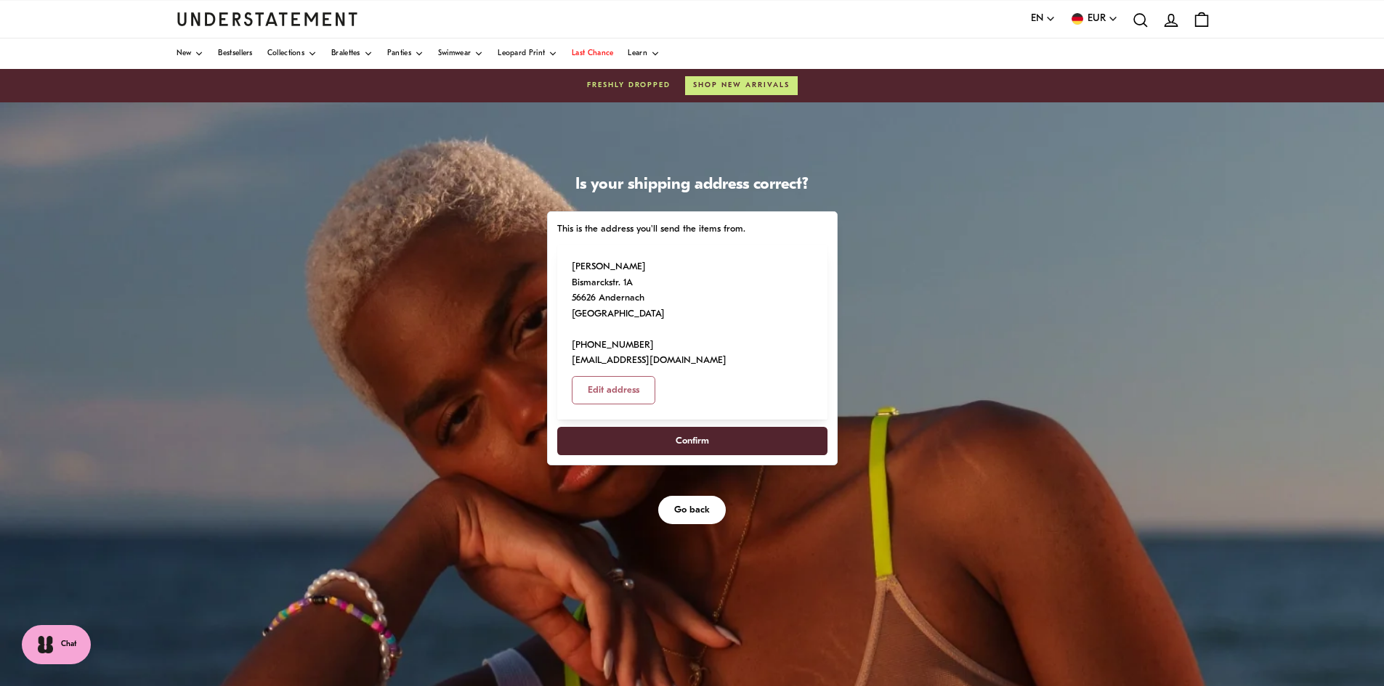
click at [713, 428] on span "Confirm" at bounding box center [691, 441] width 238 height 27
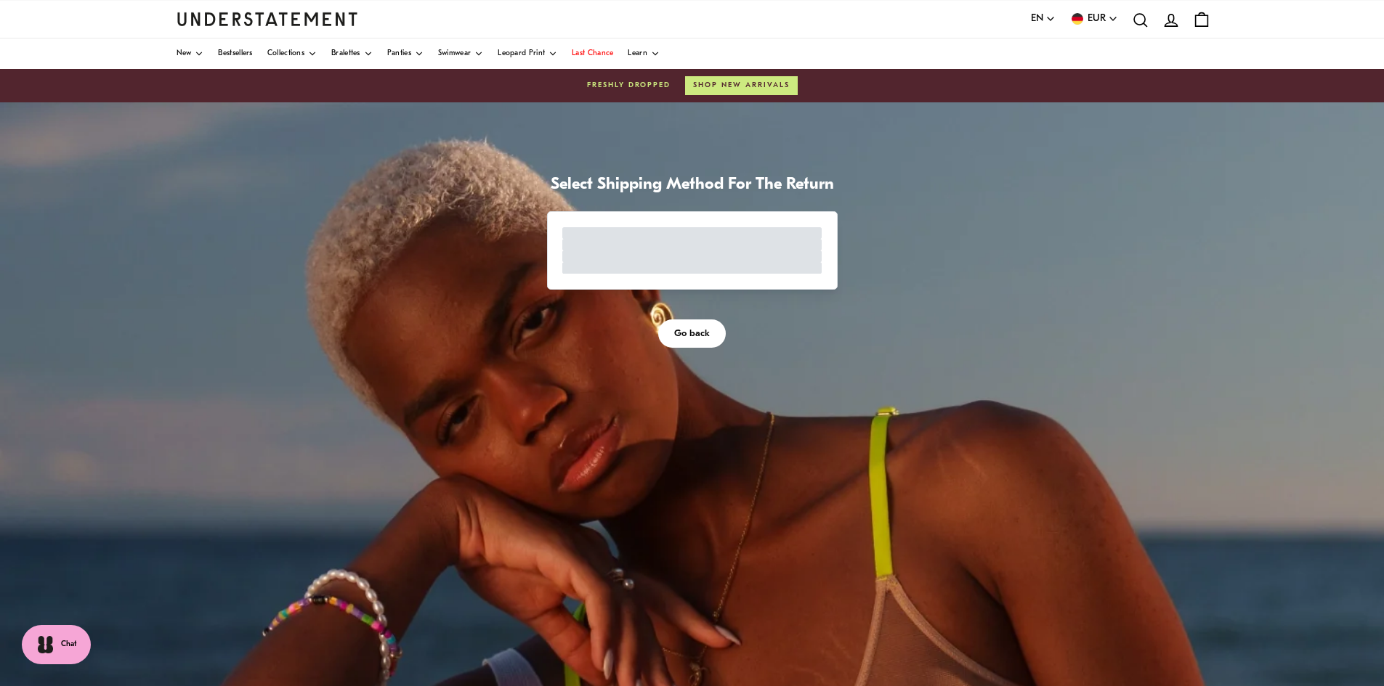
click at [668, 249] on div at bounding box center [691, 245] width 259 height 12
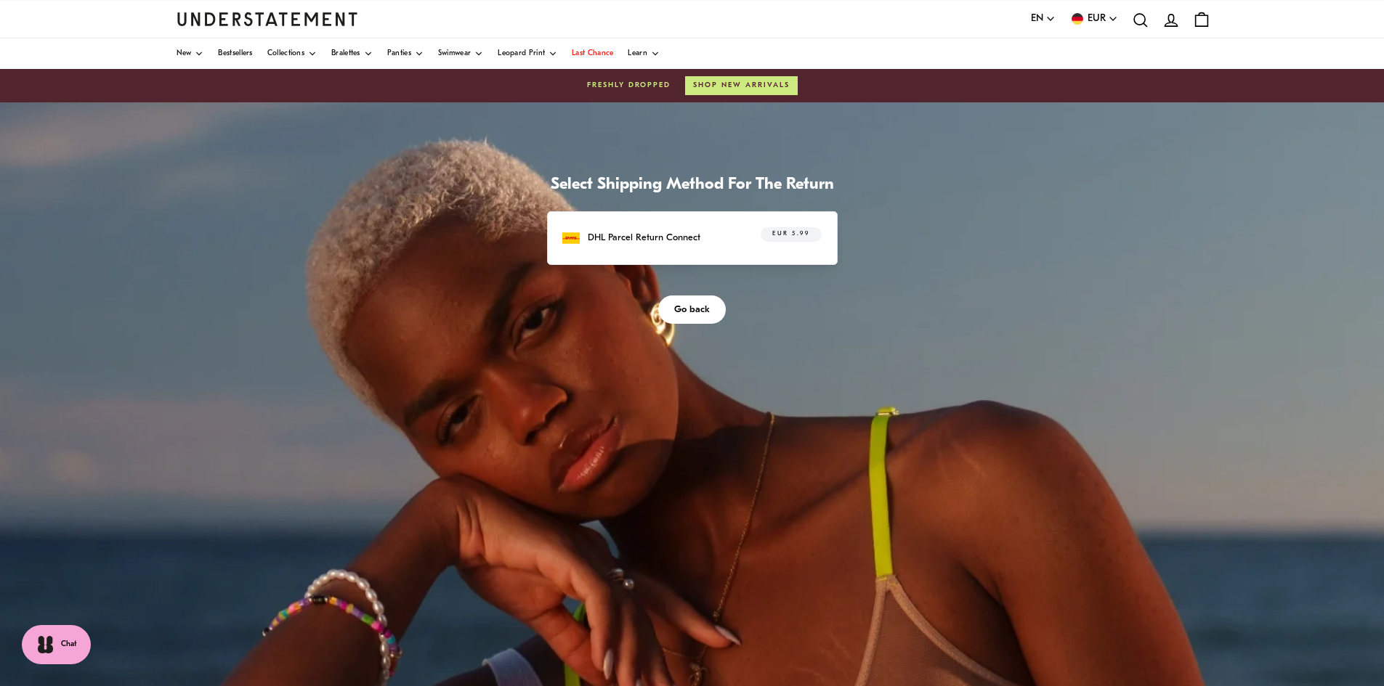
click at [674, 218] on div "DHL Parcel Return Connect EUR 5.99" at bounding box center [692, 238] width 291 height 54
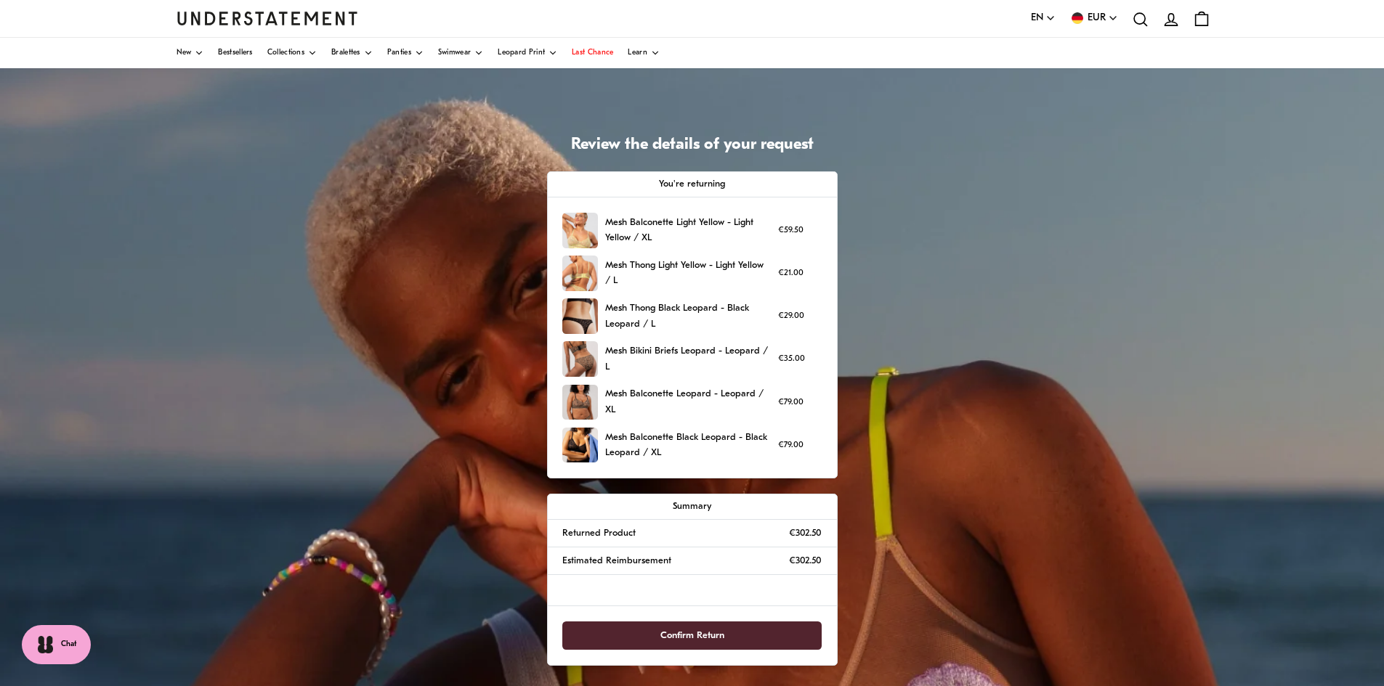
scroll to position [73, 0]
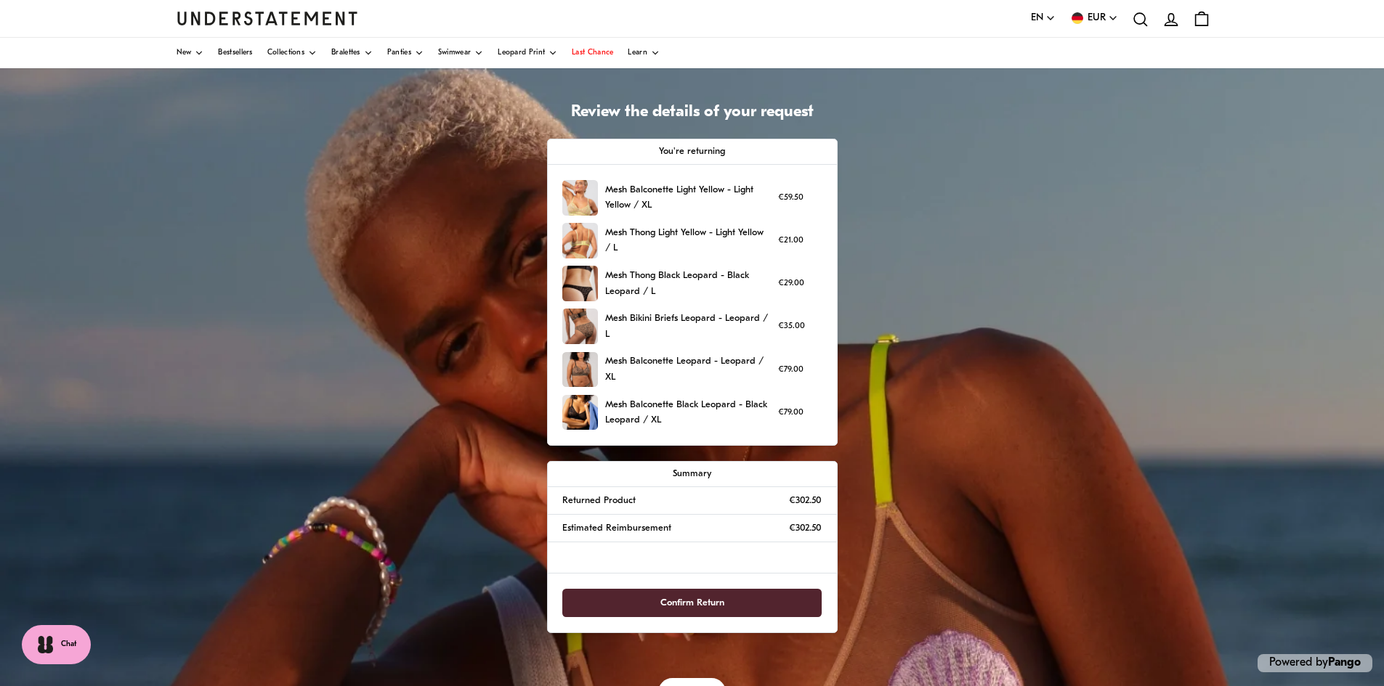
click at [654, 601] on span "Confirm Return" at bounding box center [691, 603] width 227 height 27
